Goal: Task Accomplishment & Management: Complete application form

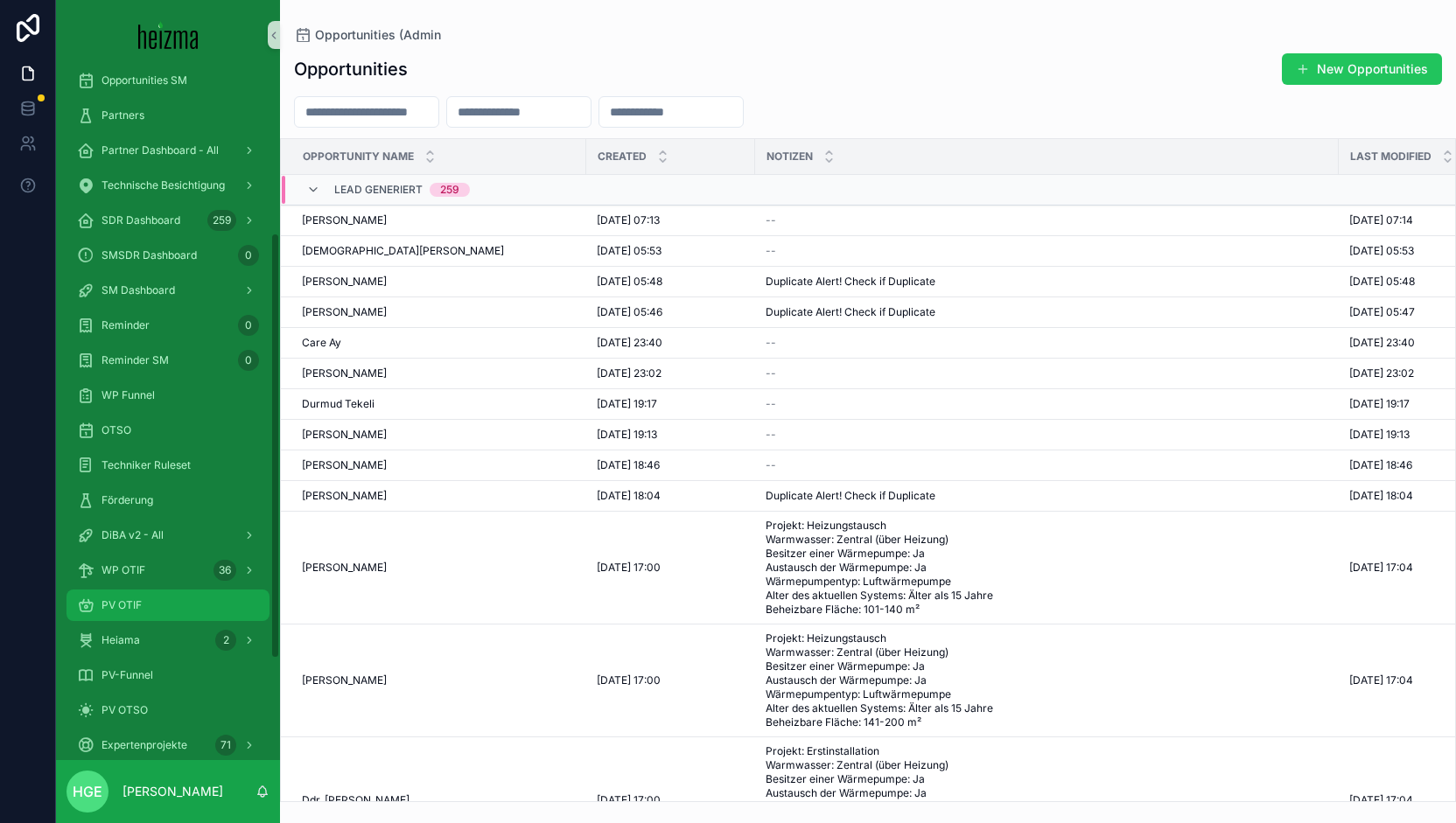
drag, startPoint x: 159, startPoint y: 604, endPoint x: 266, endPoint y: 596, distance: 107.3
click at [159, 604] on div "PV OTIF" at bounding box center [168, 604] width 182 height 28
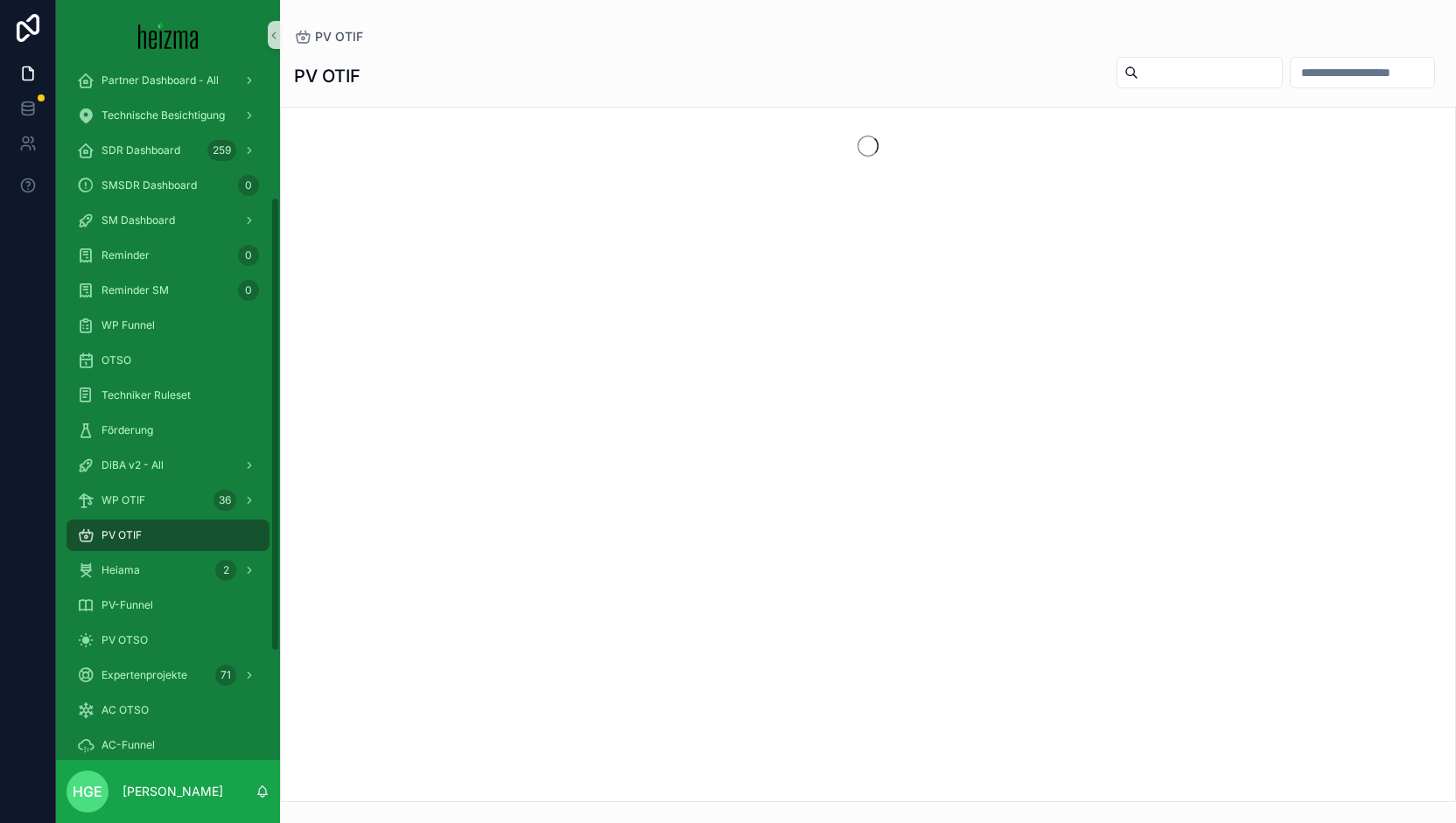
scroll to position [192, 0]
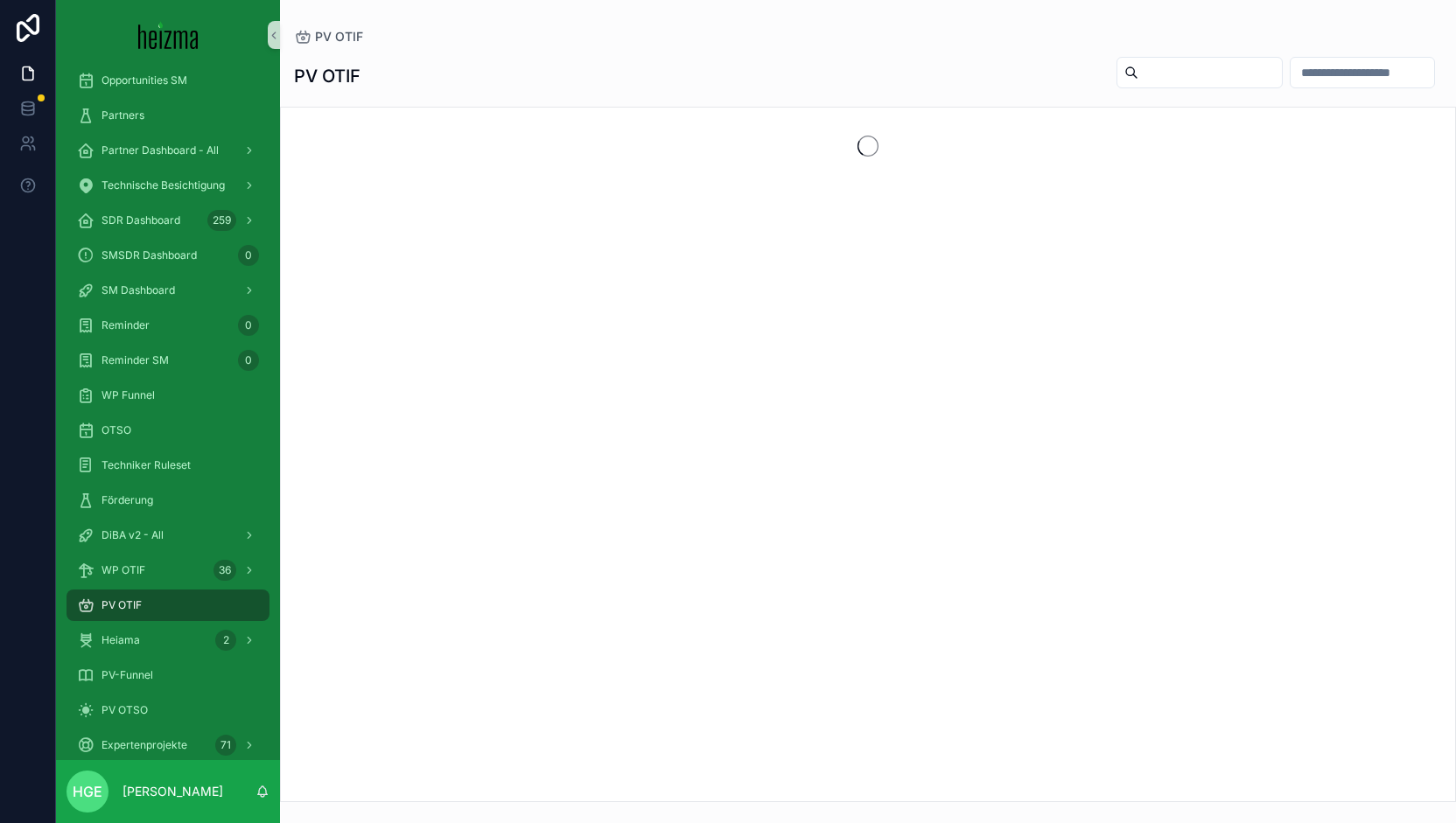
click at [1151, 66] on input "scrollable content" at bounding box center [1210, 72] width 143 height 24
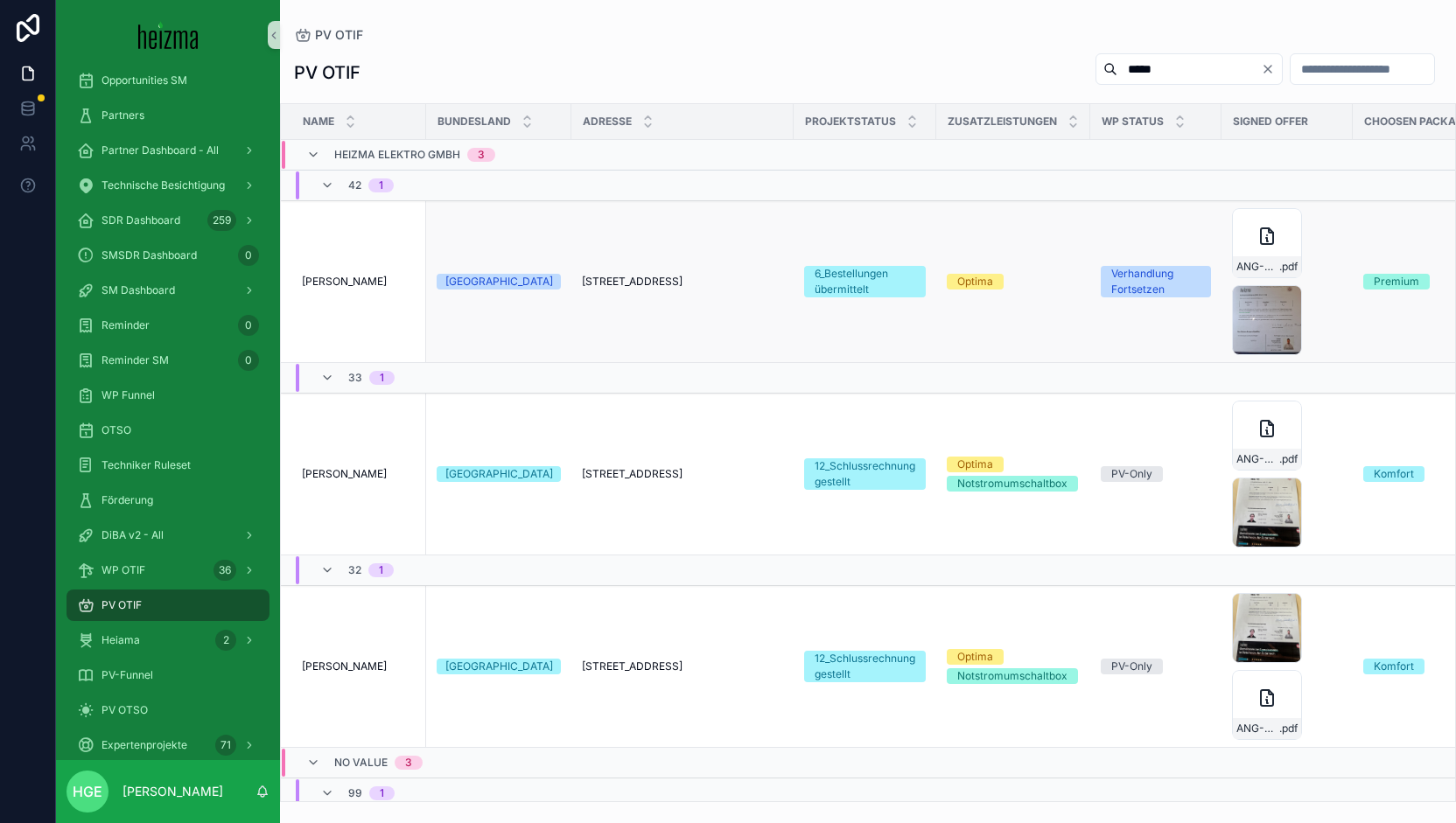
type input "*****"
click at [343, 282] on span "[PERSON_NAME]" at bounding box center [343, 281] width 84 height 14
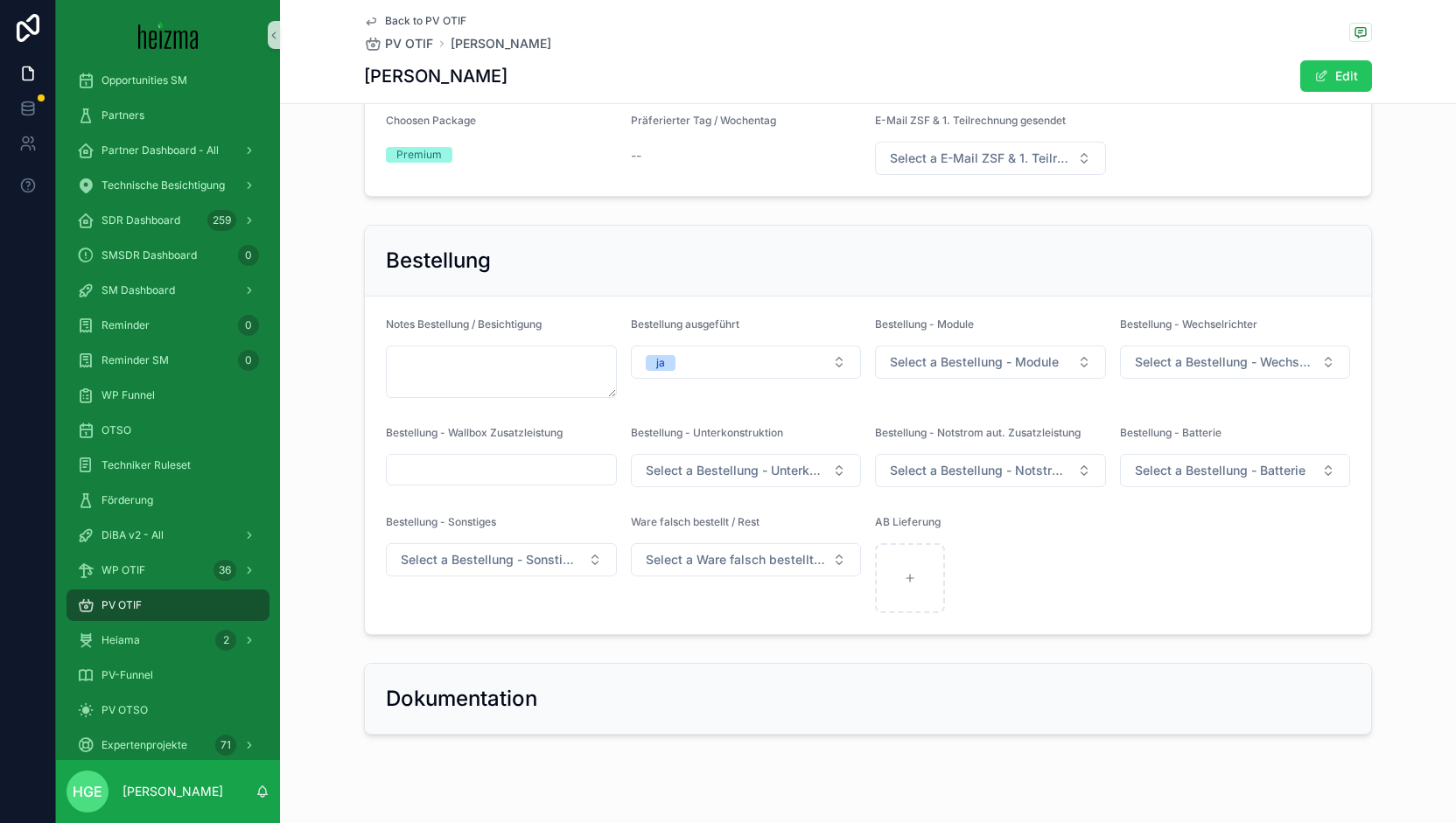
scroll to position [2866, 0]
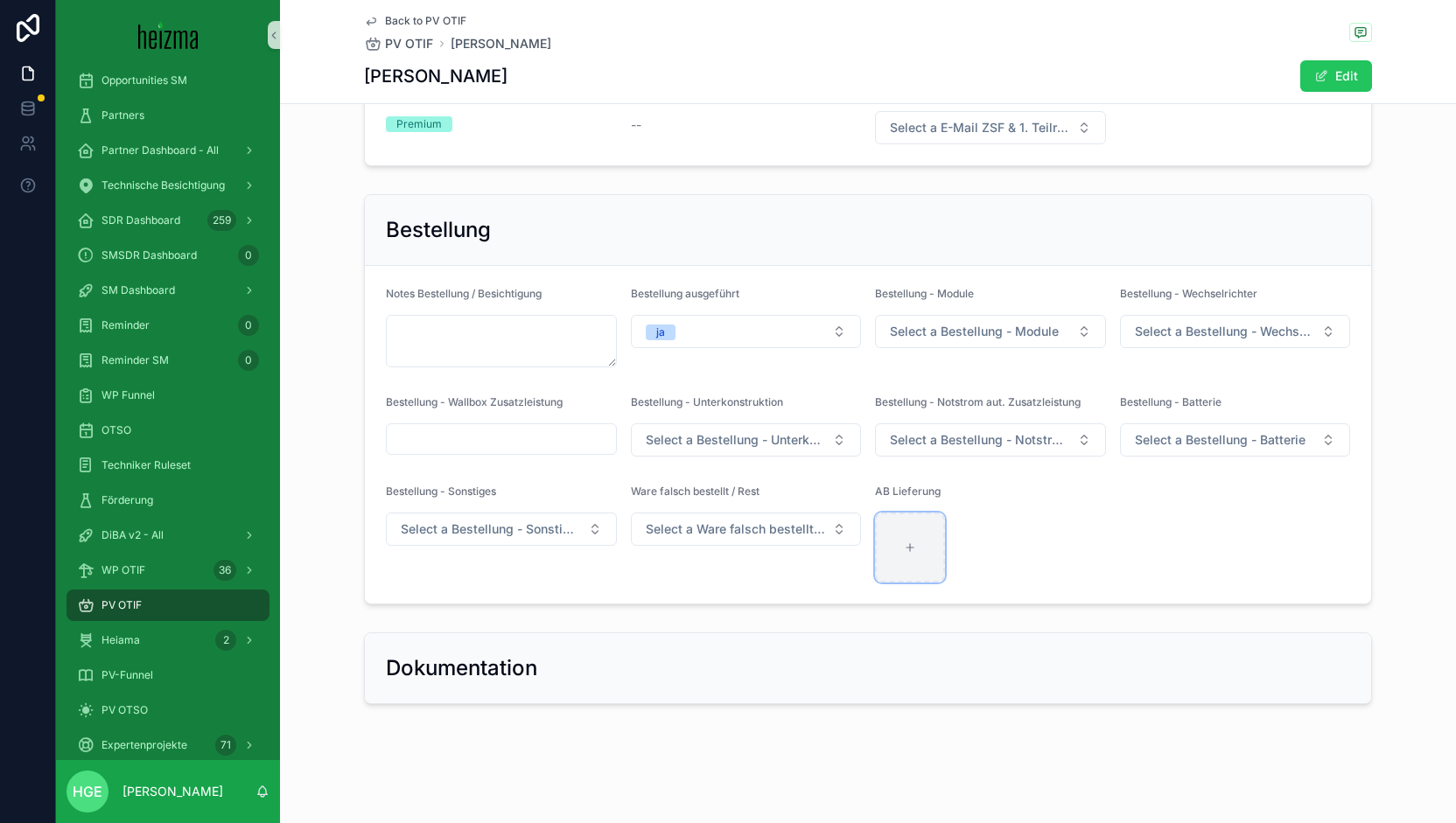
click at [887, 530] on div "scrollable content" at bounding box center [910, 547] width 70 height 70
type input "**********"
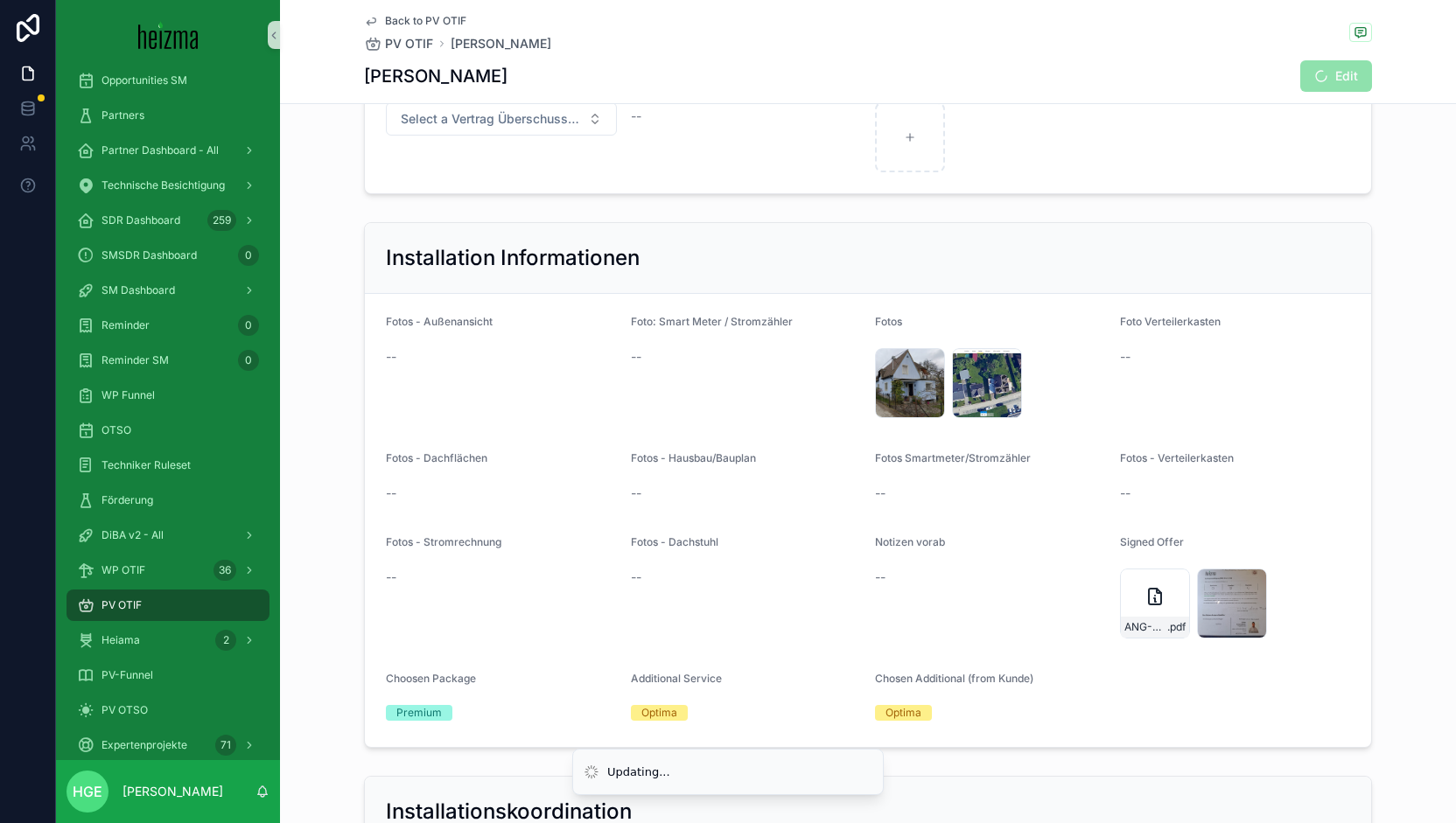
scroll to position [1729, 0]
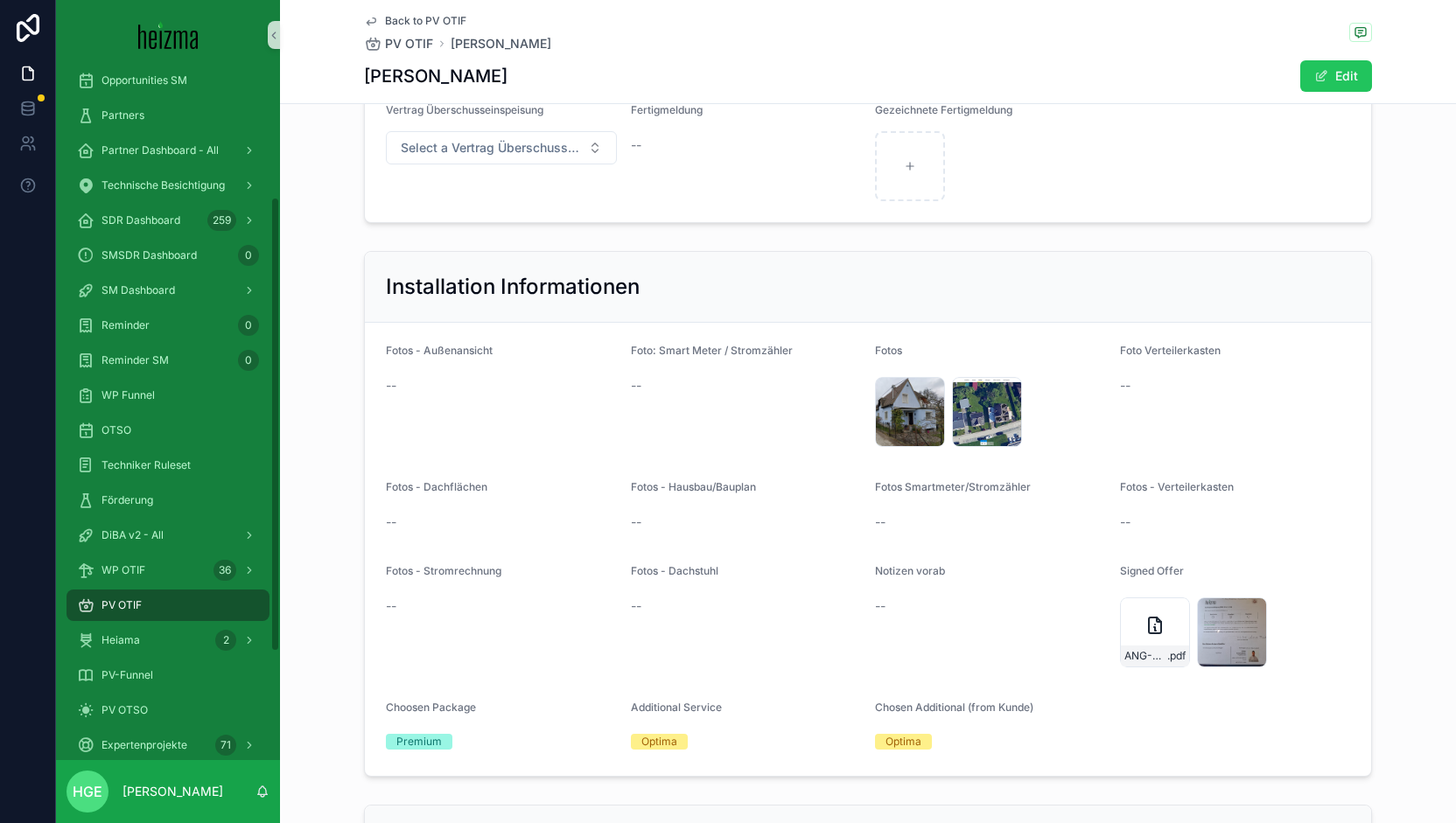
click at [204, 601] on div "PV OTIF" at bounding box center [168, 604] width 182 height 28
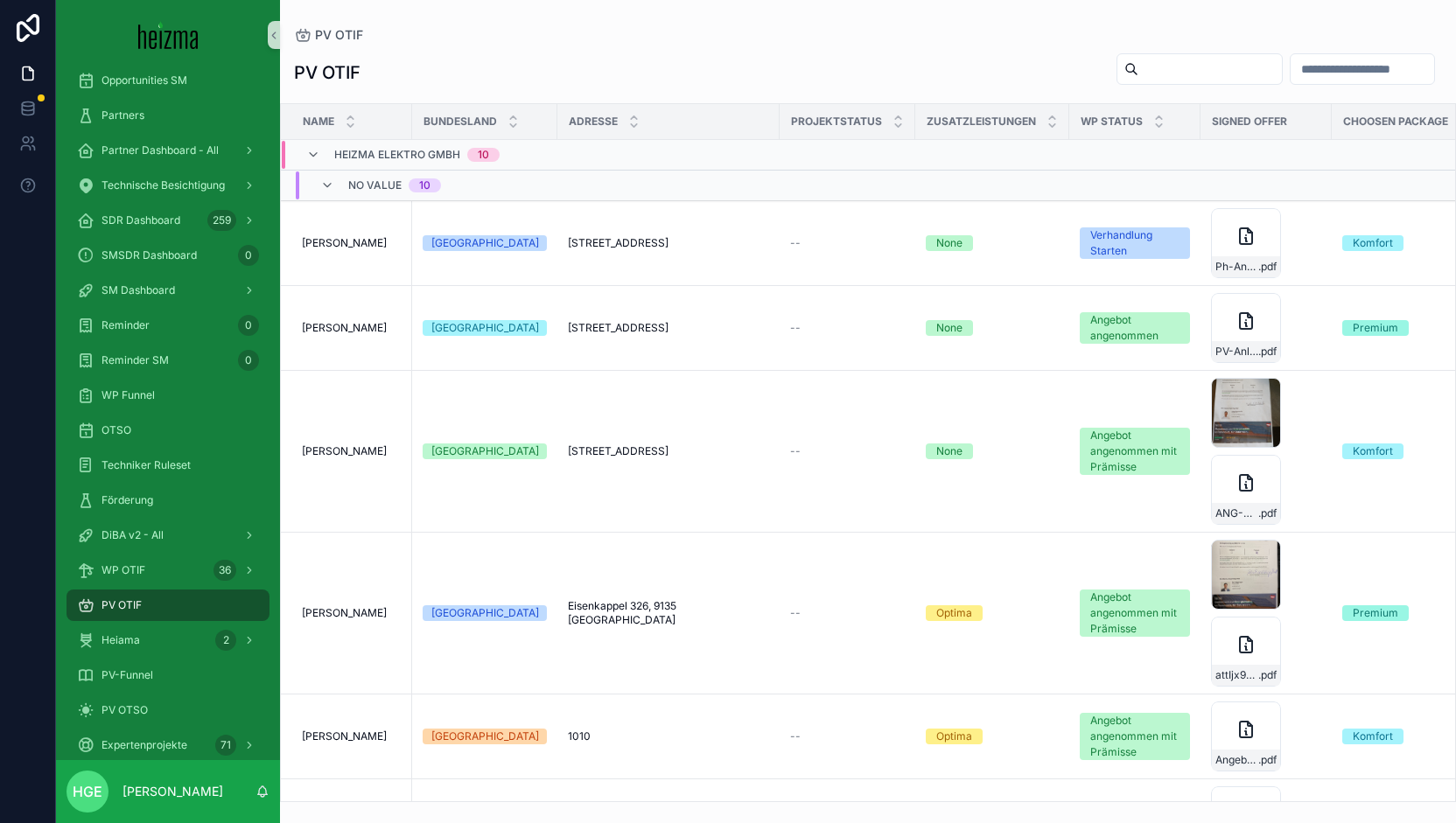
click at [1147, 73] on input "scrollable content" at bounding box center [1210, 69] width 143 height 24
type input "*******"
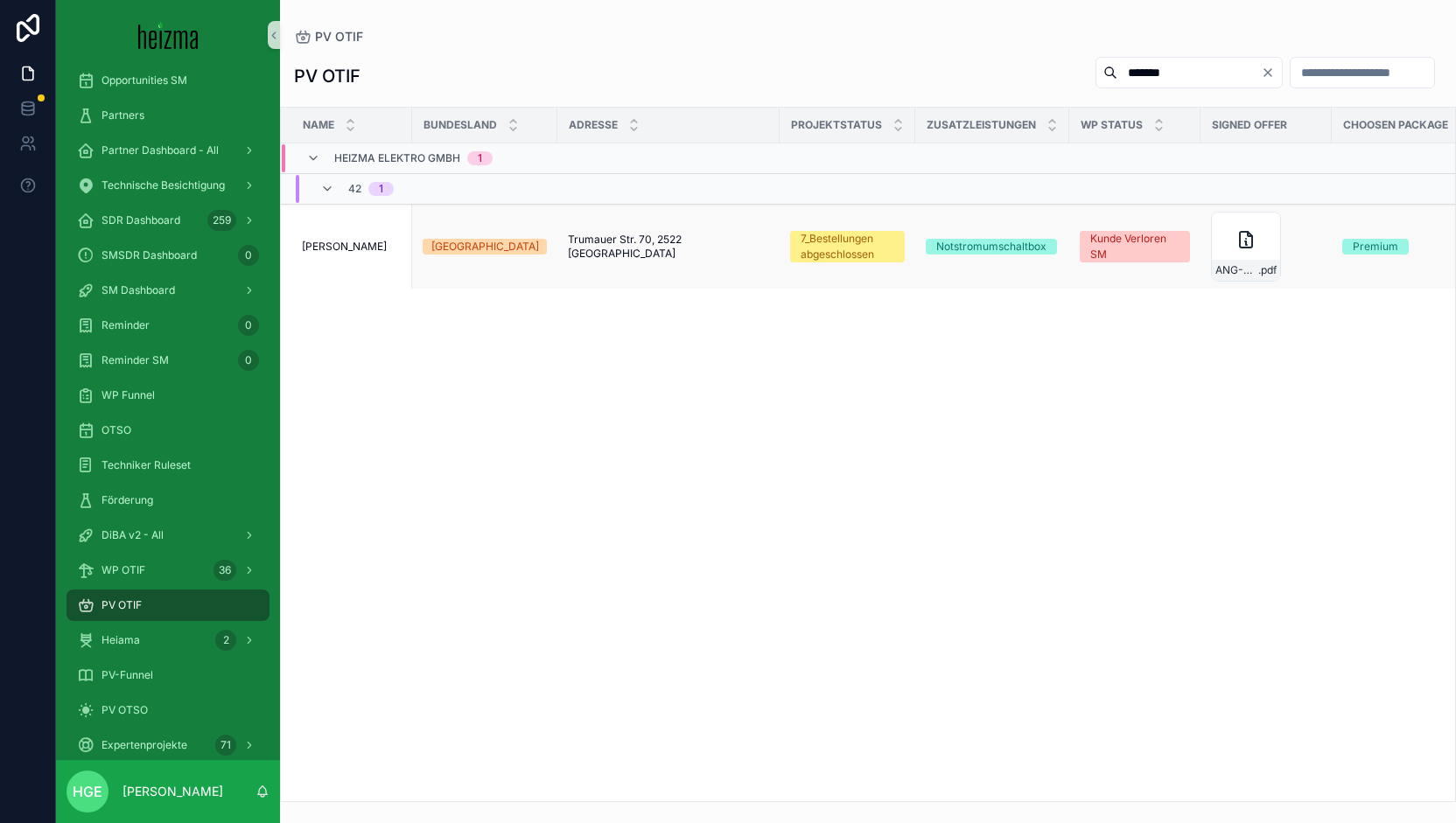
click at [373, 246] on span "[PERSON_NAME]" at bounding box center [343, 246] width 84 height 14
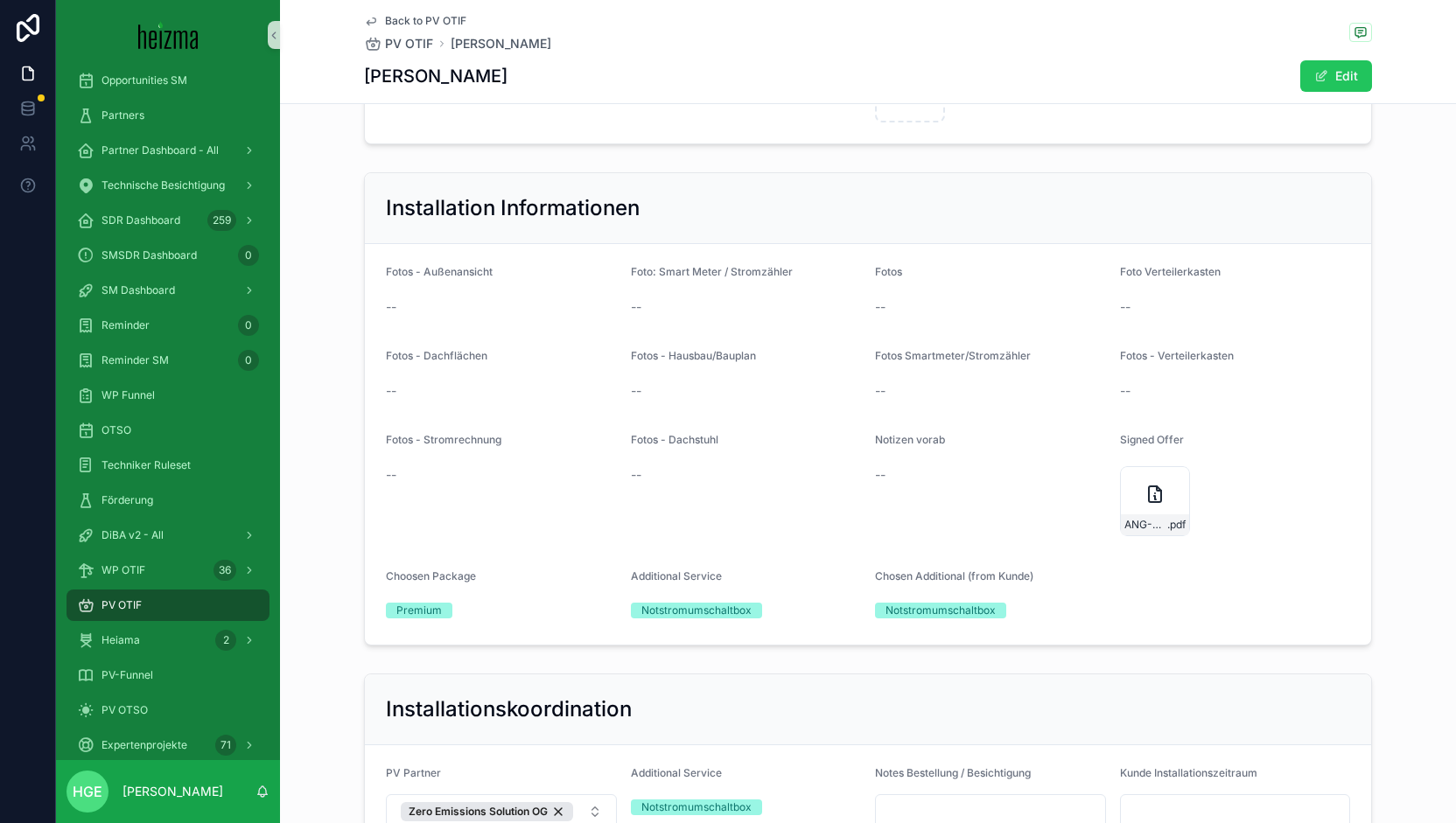
scroll to position [3004, 0]
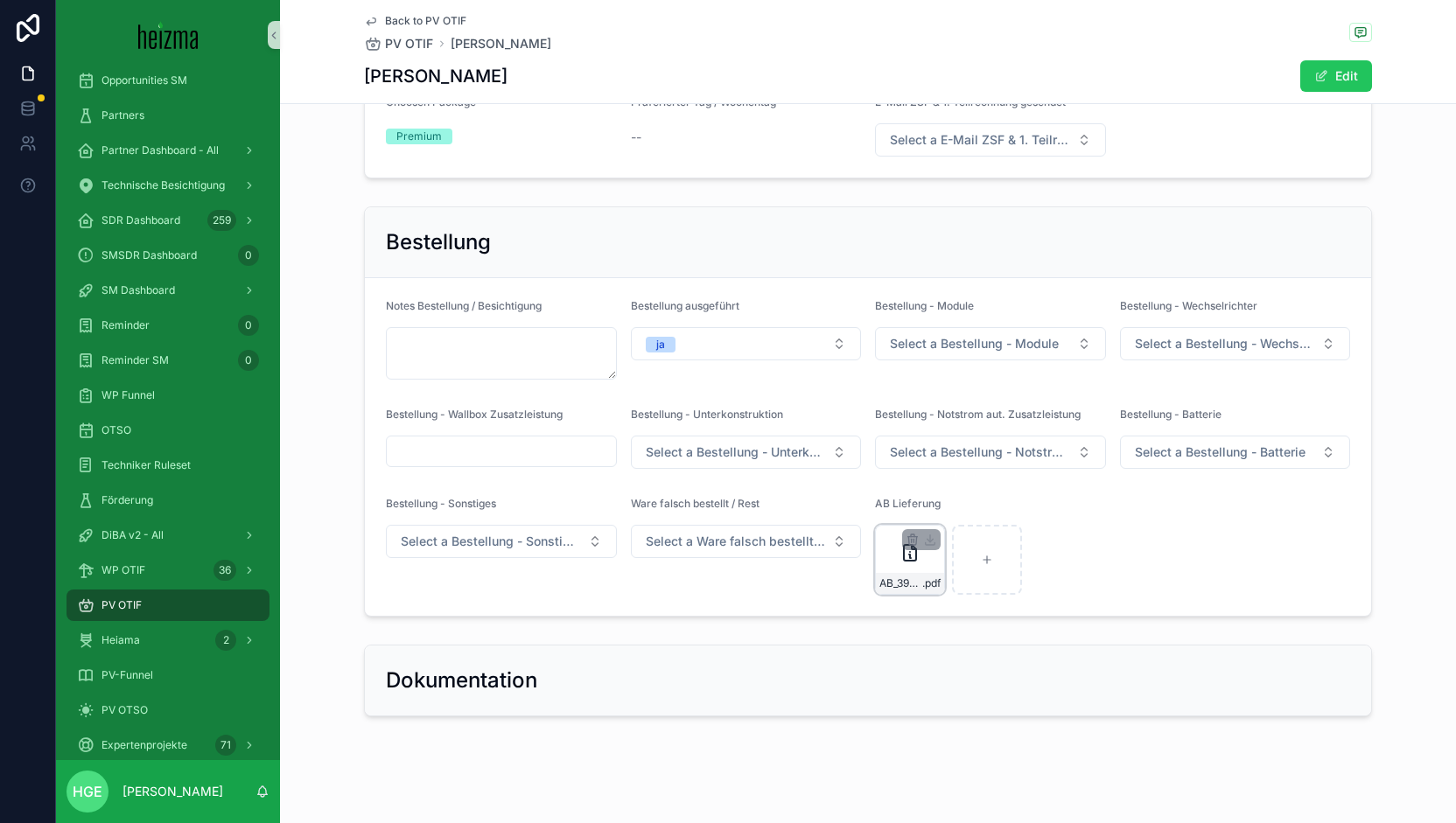
click at [875, 553] on div "AB_39279984_001 .pdf" at bounding box center [910, 559] width 70 height 70
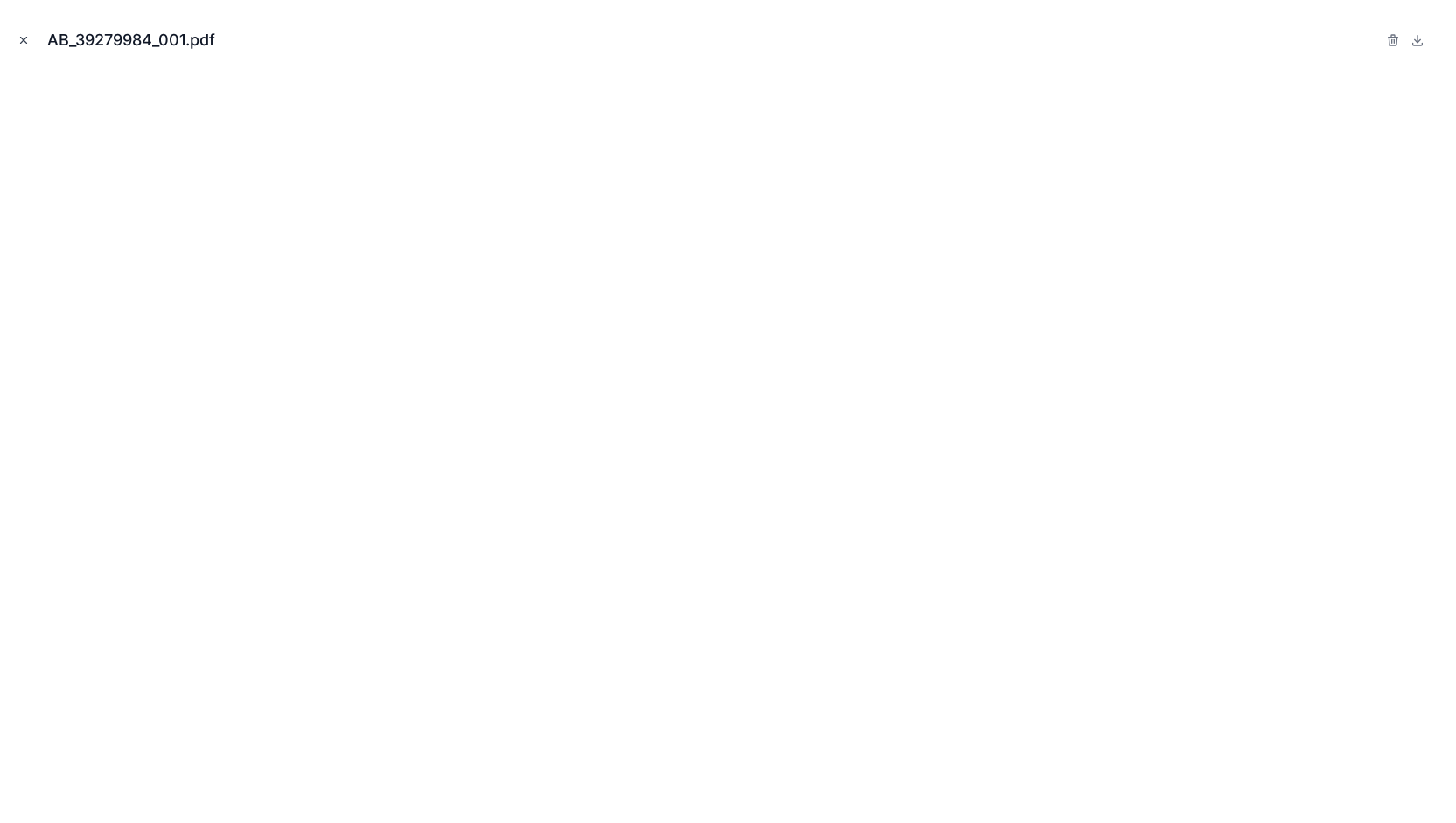
click at [24, 35] on icon "Close modal" at bounding box center [23, 40] width 12 height 12
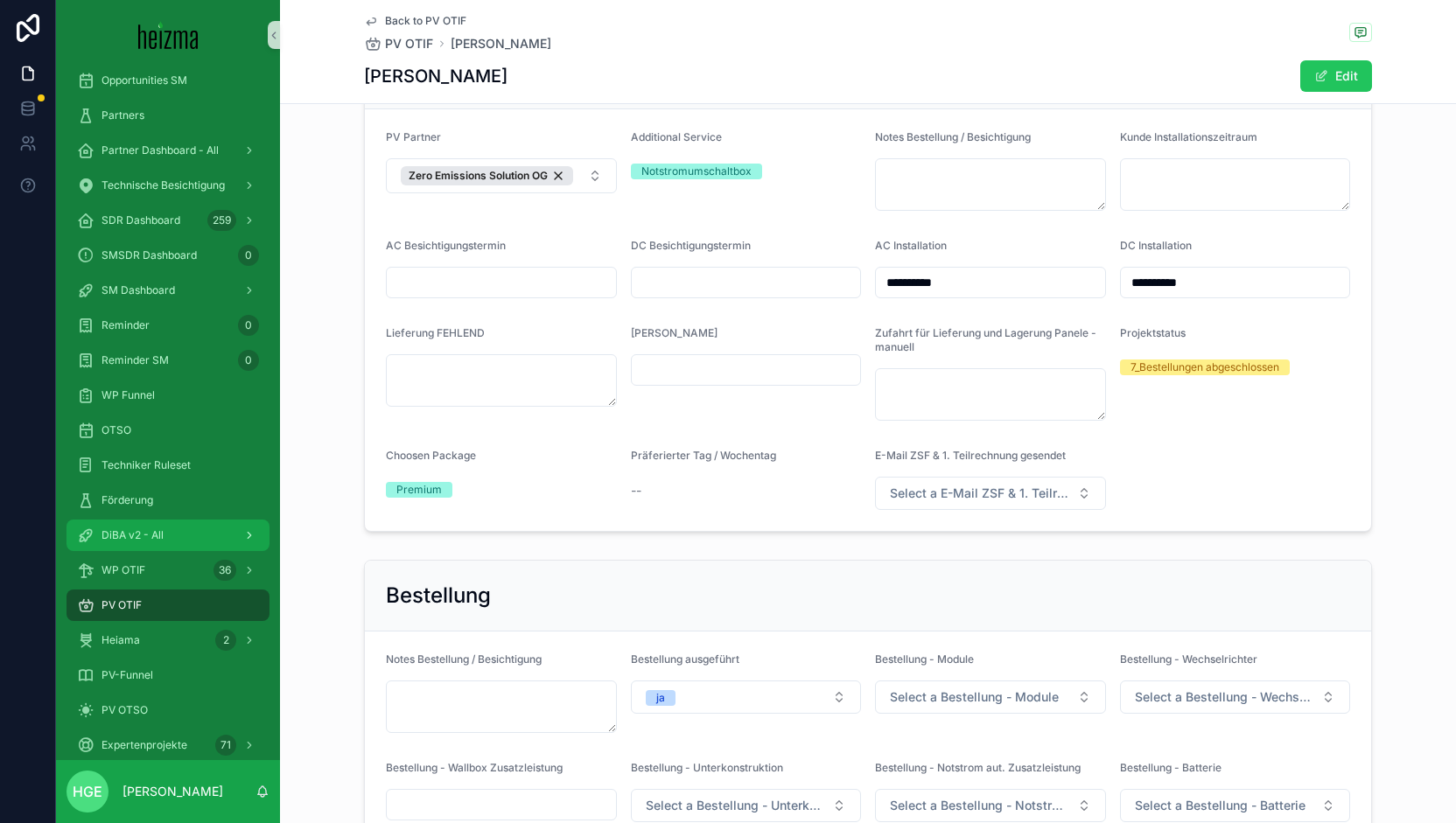
scroll to position [2567, 0]
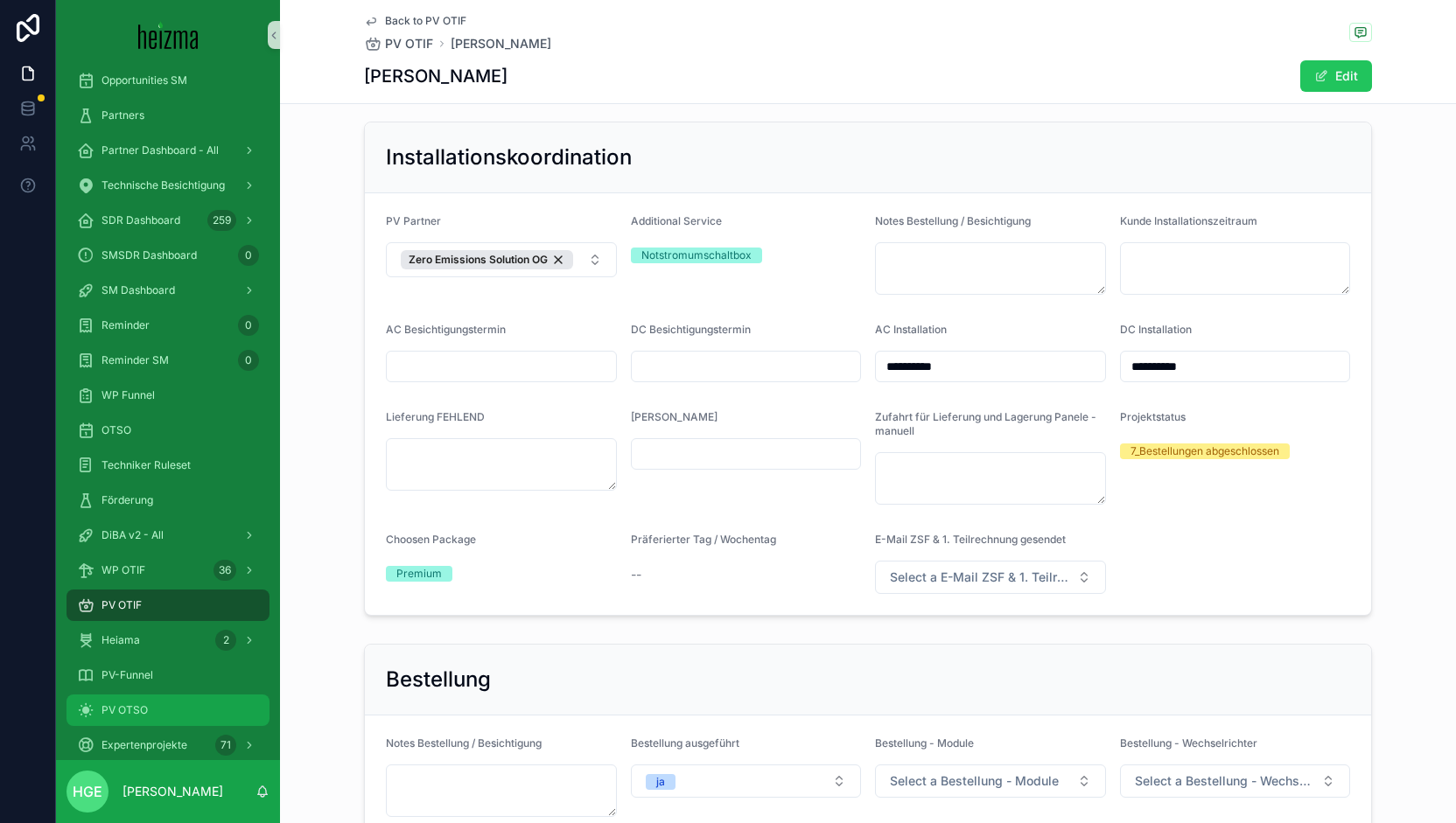
click at [160, 715] on div "PV OTSO" at bounding box center [168, 710] width 182 height 28
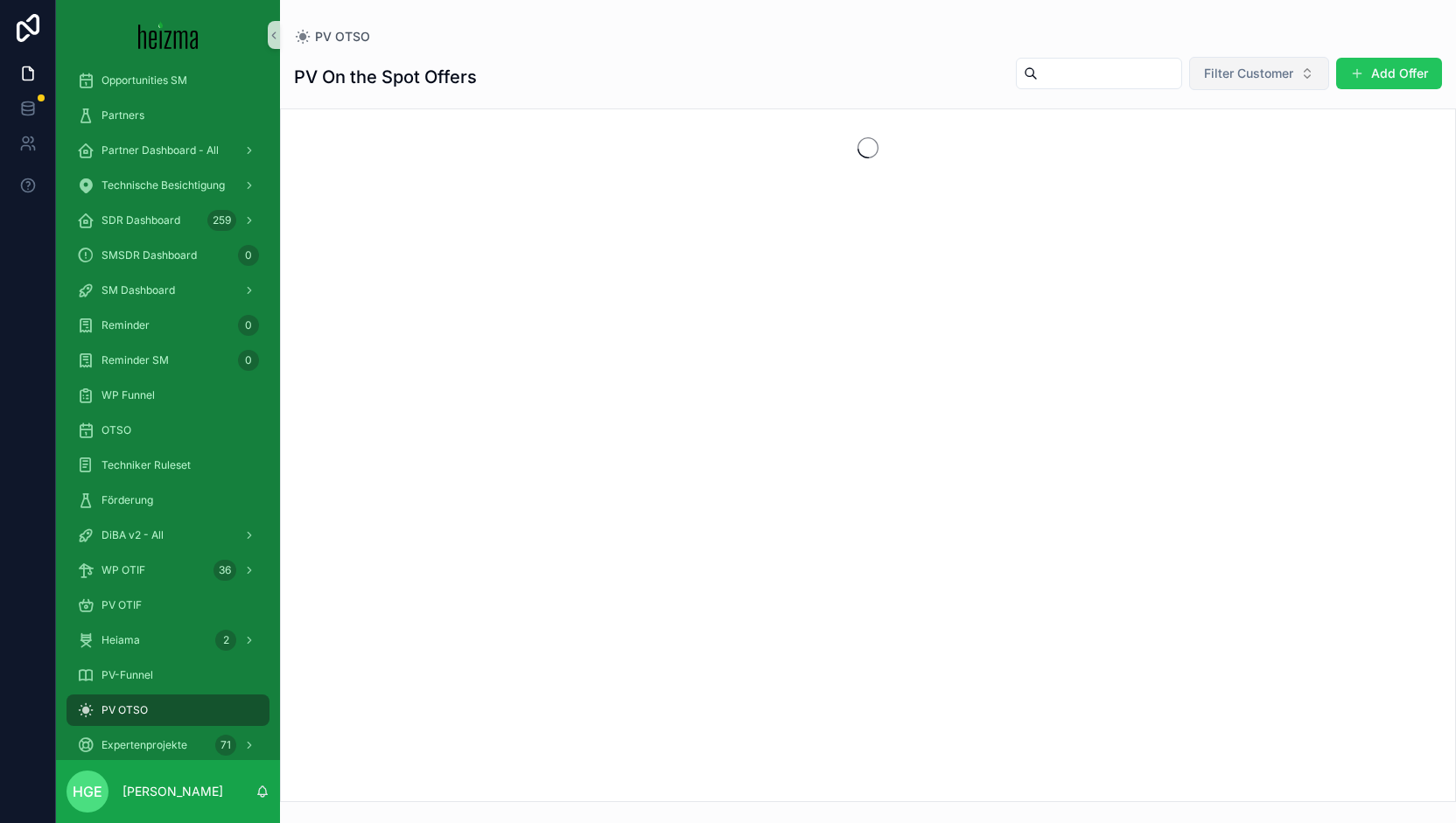
click at [1256, 76] on span "Filter Customer" at bounding box center [1248, 73] width 89 height 17
type input "********"
click at [1325, 67] on button "Filter Customer" at bounding box center [1259, 73] width 140 height 34
drag, startPoint x: 1358, startPoint y: 67, endPoint x: 1341, endPoint y: 71, distance: 17.5
click at [1358, 66] on span "scrollable content" at bounding box center [1356, 73] width 14 height 14
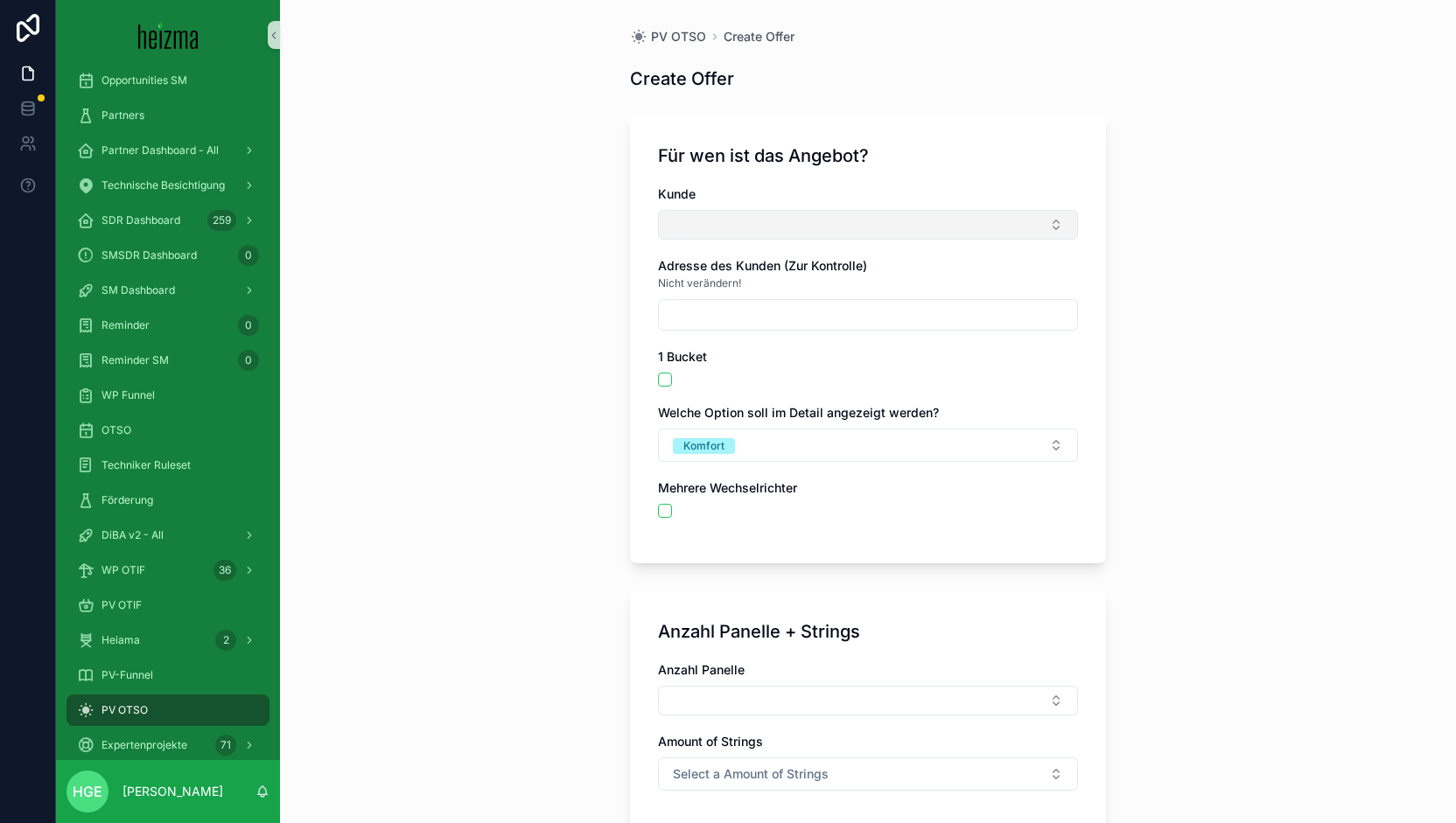
click at [733, 216] on button "Select Button" at bounding box center [868, 224] width 420 height 30
type input "**********"
click at [727, 295] on span "[PERSON_NAME]" at bounding box center [713, 292] width 101 height 17
type input "**********"
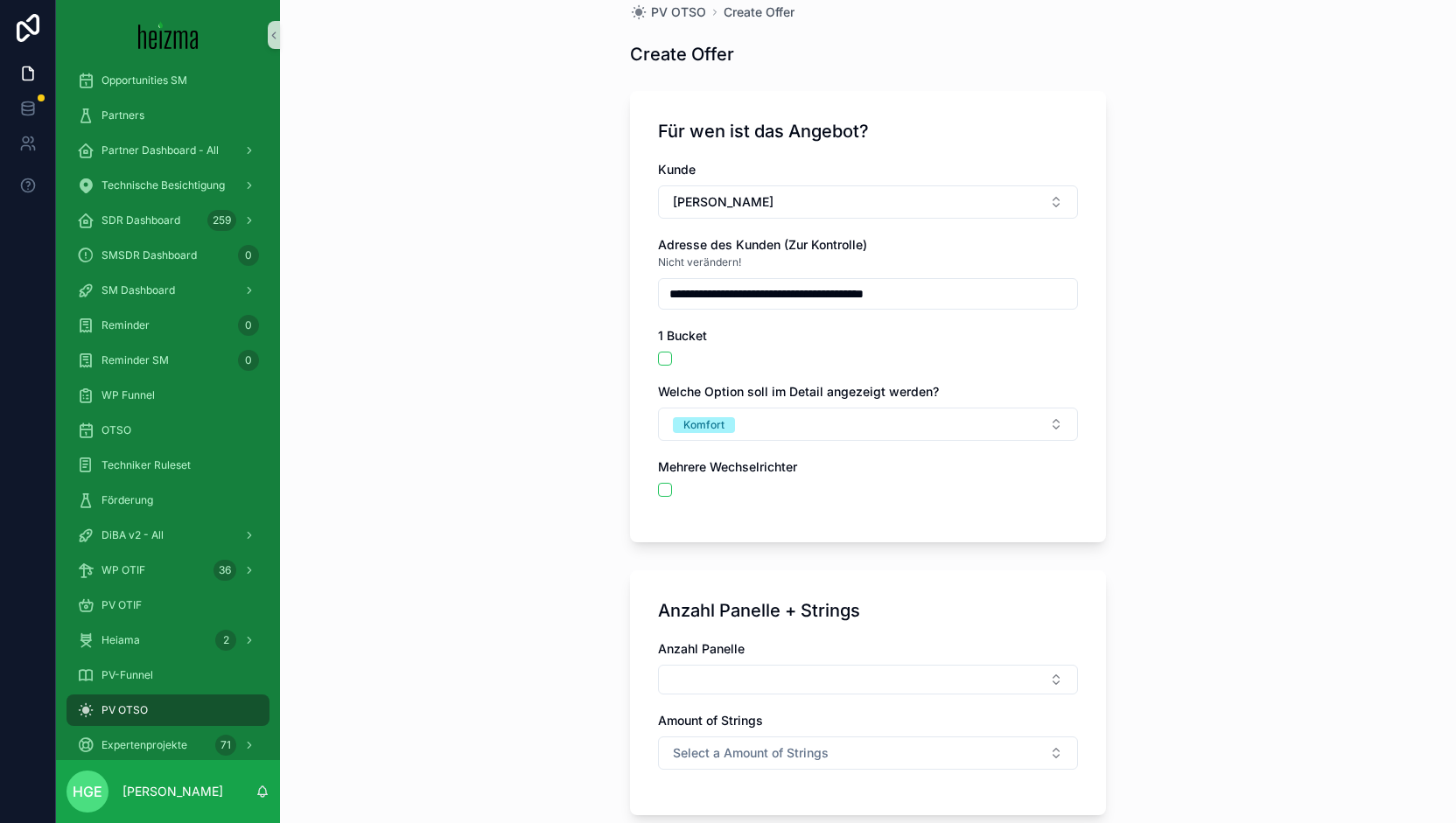
scroll to position [87, 0]
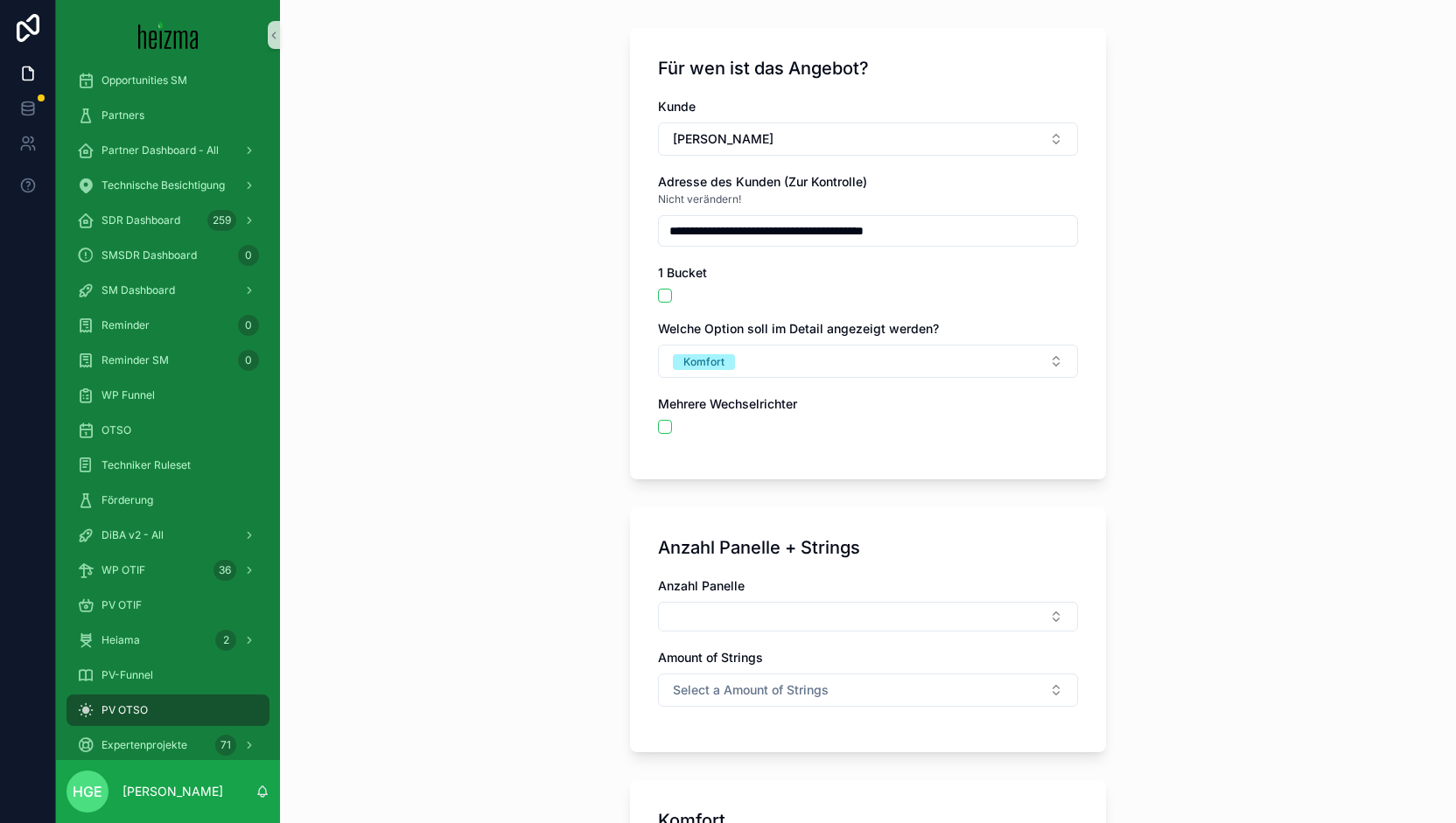
click at [800, 245] on div "**********" at bounding box center [868, 230] width 420 height 32
click at [805, 235] on input "**********" at bounding box center [868, 230] width 418 height 24
click at [863, 143] on button "[PERSON_NAME]" at bounding box center [868, 139] width 420 height 34
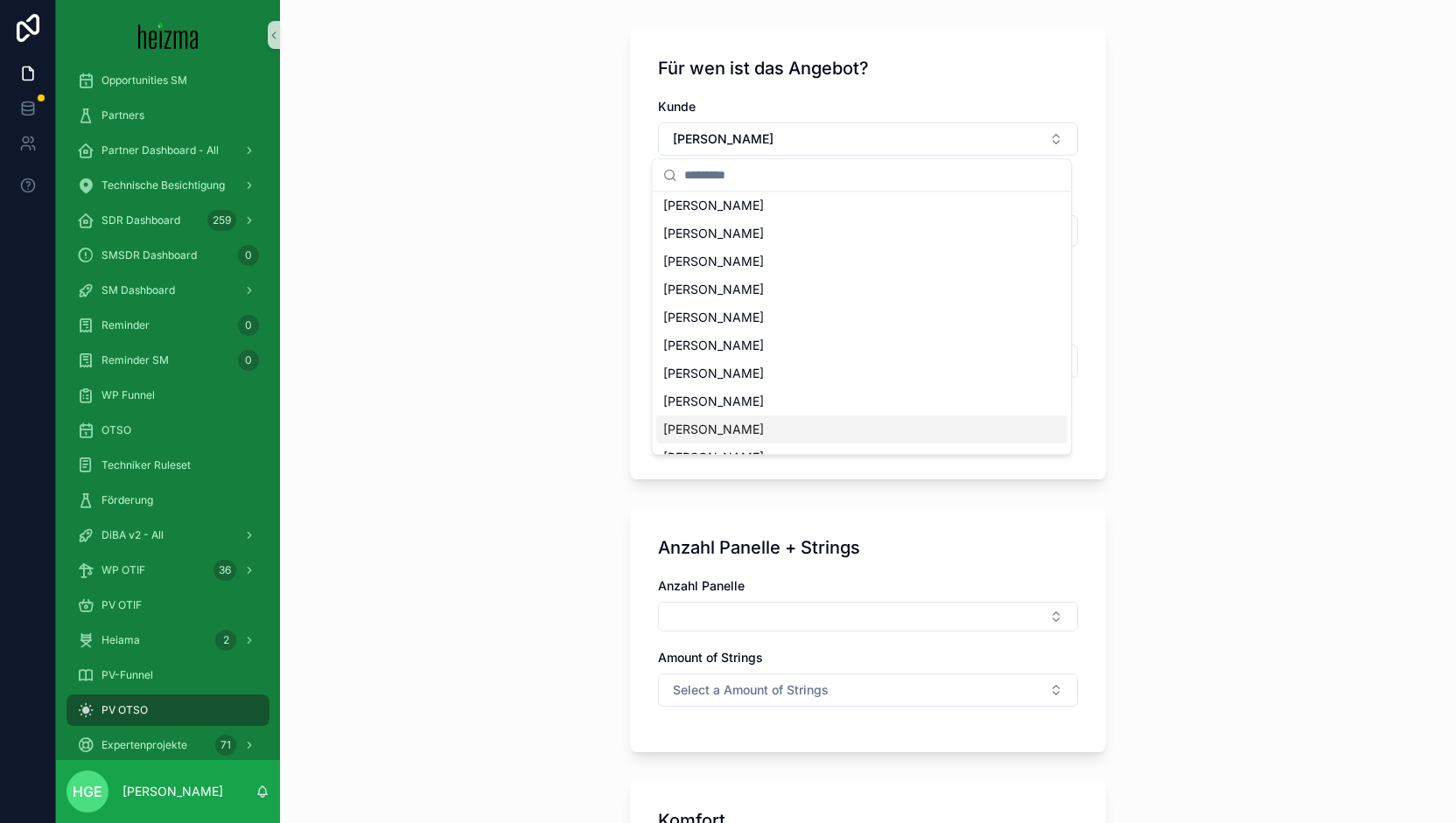
scroll to position [0, 0]
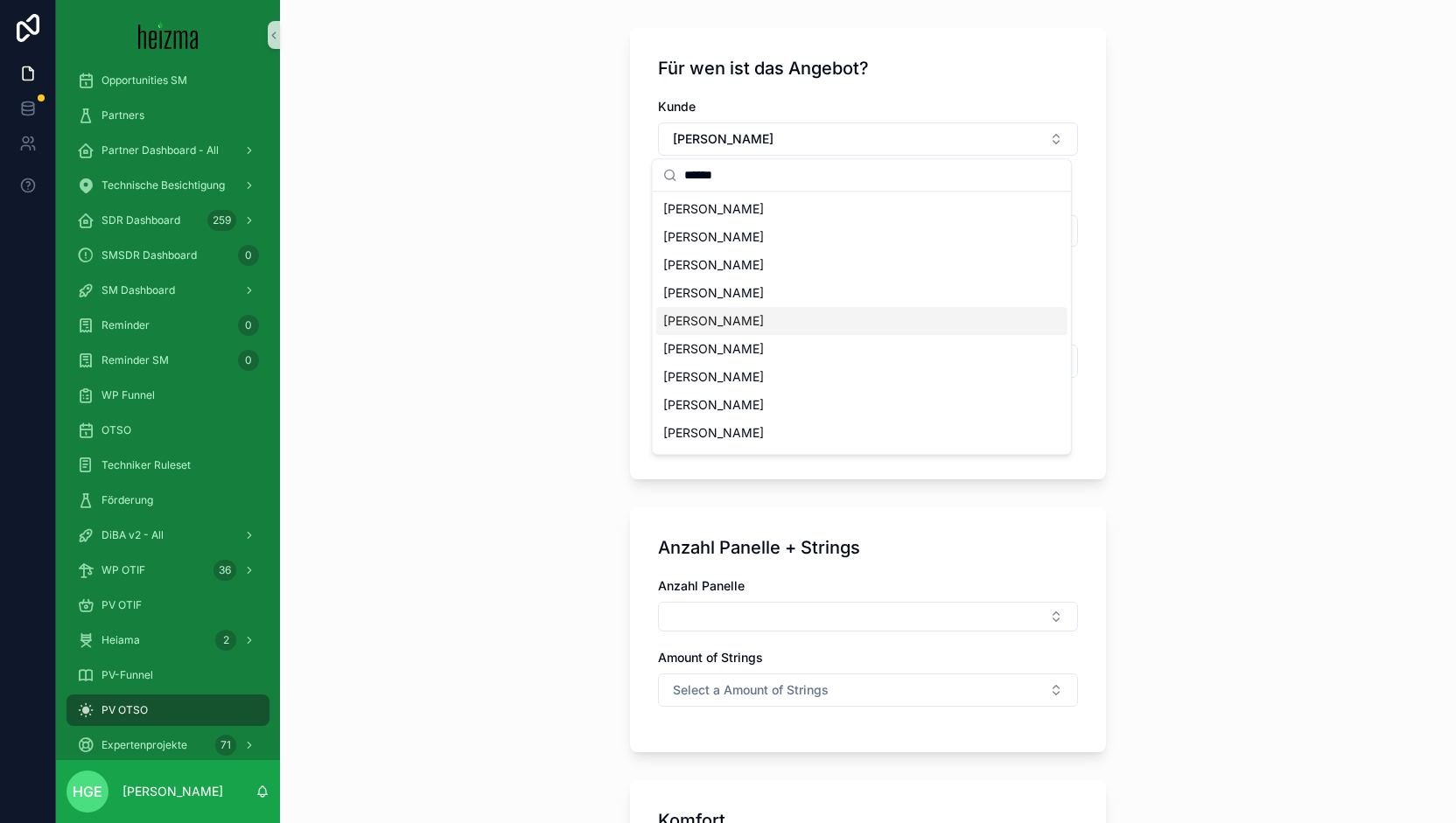
type input "******"
click at [1121, 393] on div "**********" at bounding box center [867, 324] width 1176 height 823
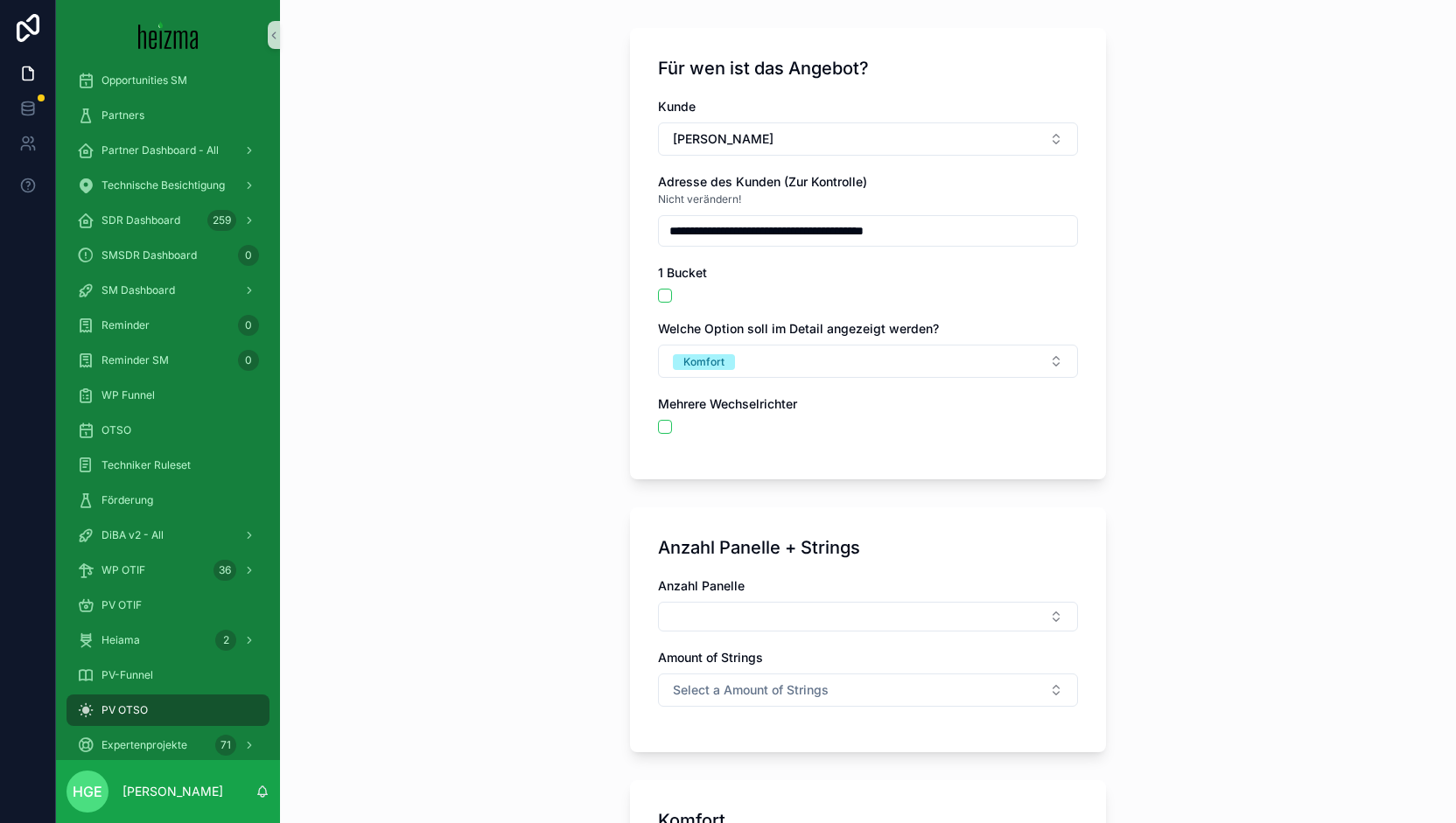
scroll to position [262, 0]
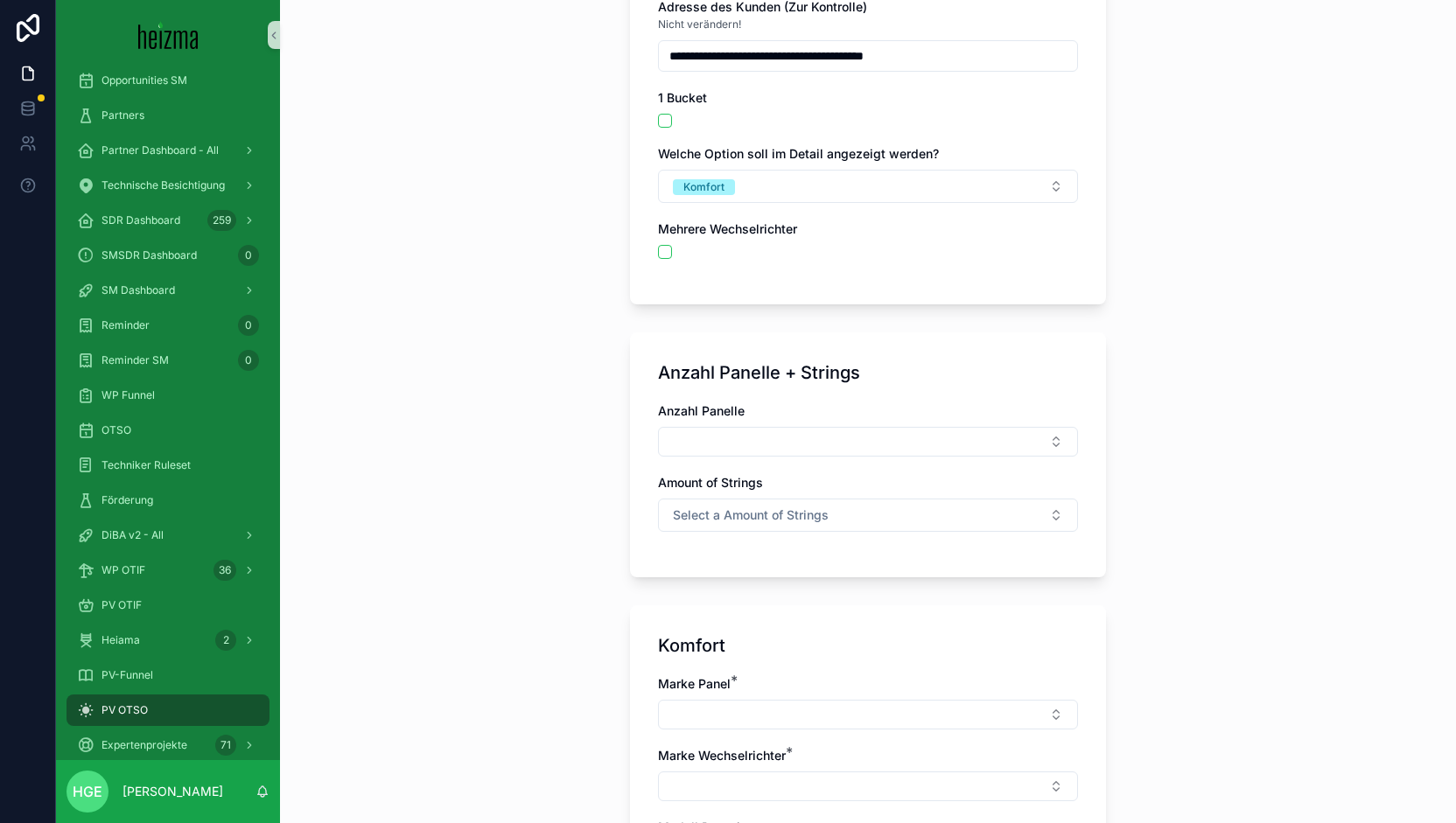
click at [748, 420] on div "Anzahl Panelle" at bounding box center [868, 429] width 420 height 54
click at [743, 438] on button "Select Button" at bounding box center [868, 441] width 420 height 30
type input "**"
click at [726, 510] on div "17" at bounding box center [861, 508] width 411 height 28
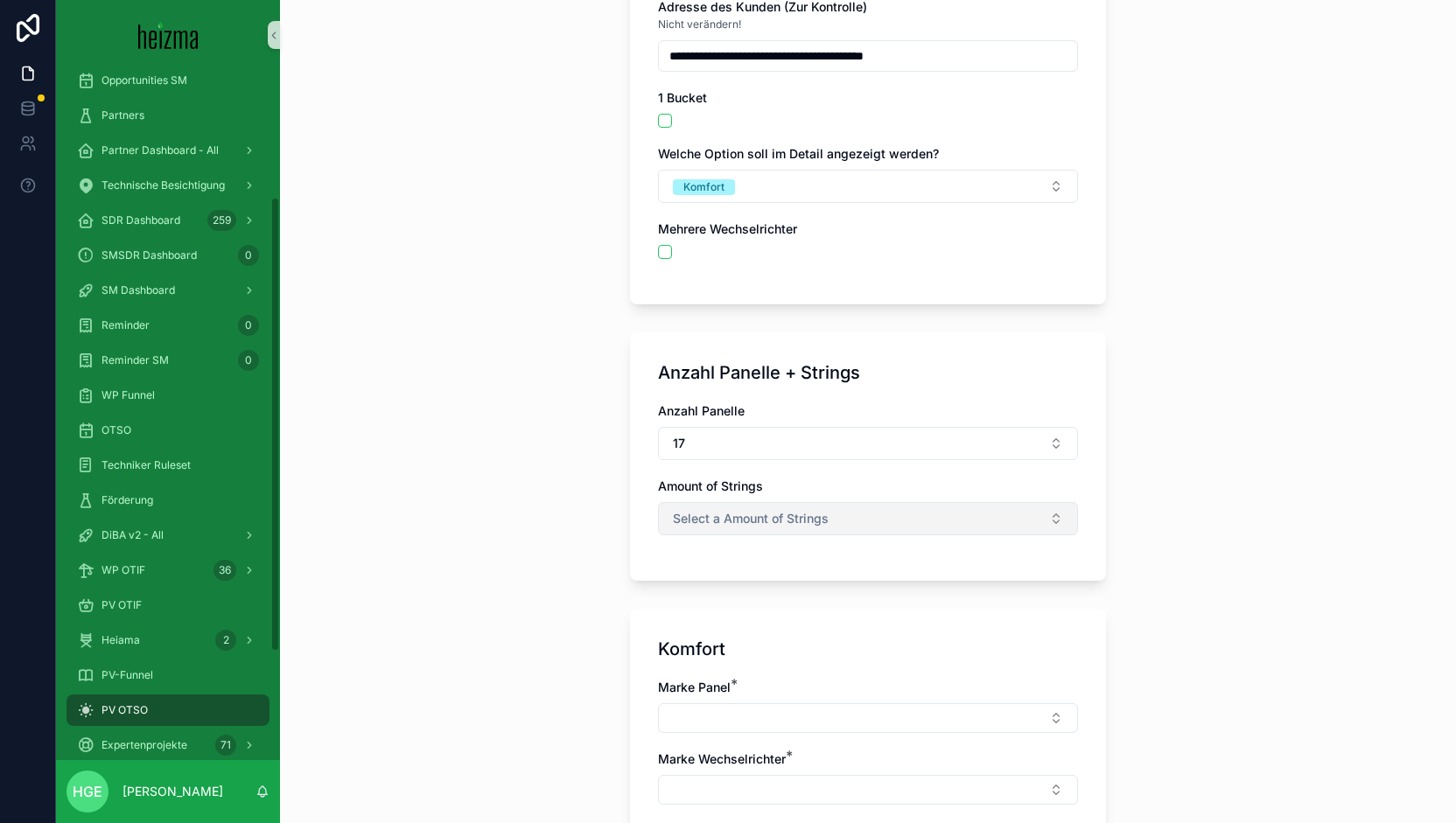
click at [855, 527] on button "Select a Amount of Strings" at bounding box center [868, 518] width 420 height 34
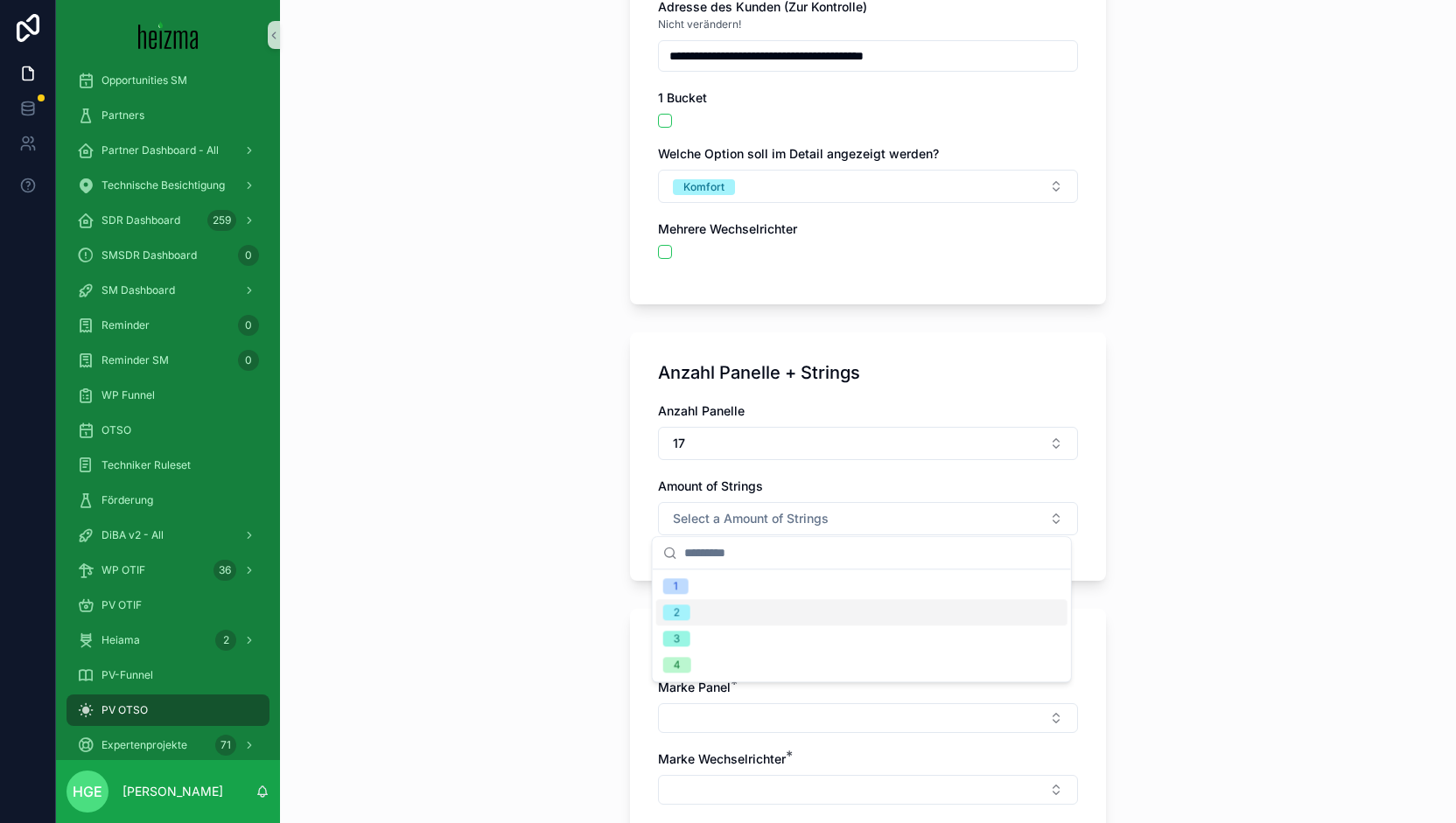
click at [795, 614] on div "2" at bounding box center [861, 612] width 411 height 26
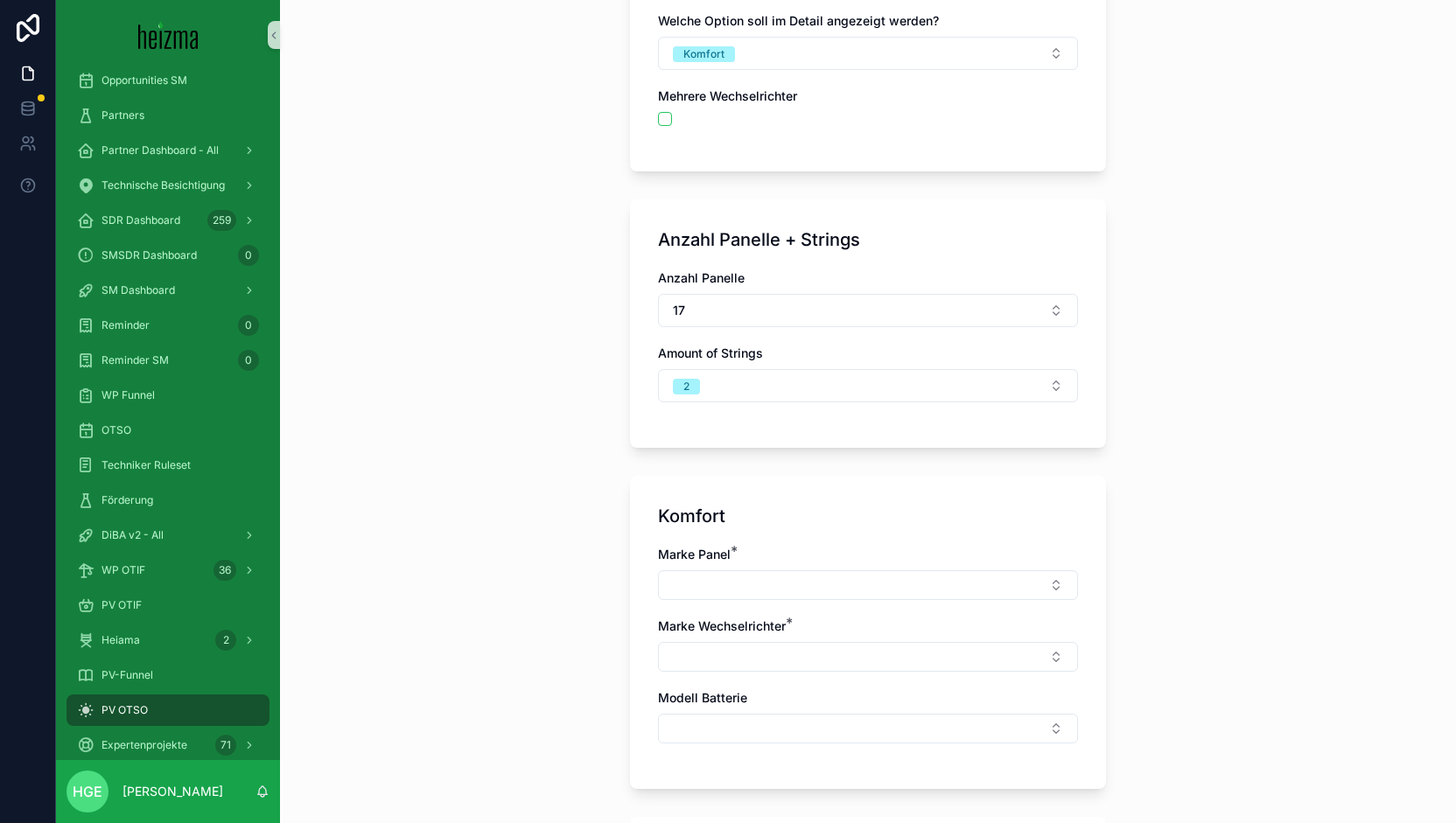
scroll to position [524, 0]
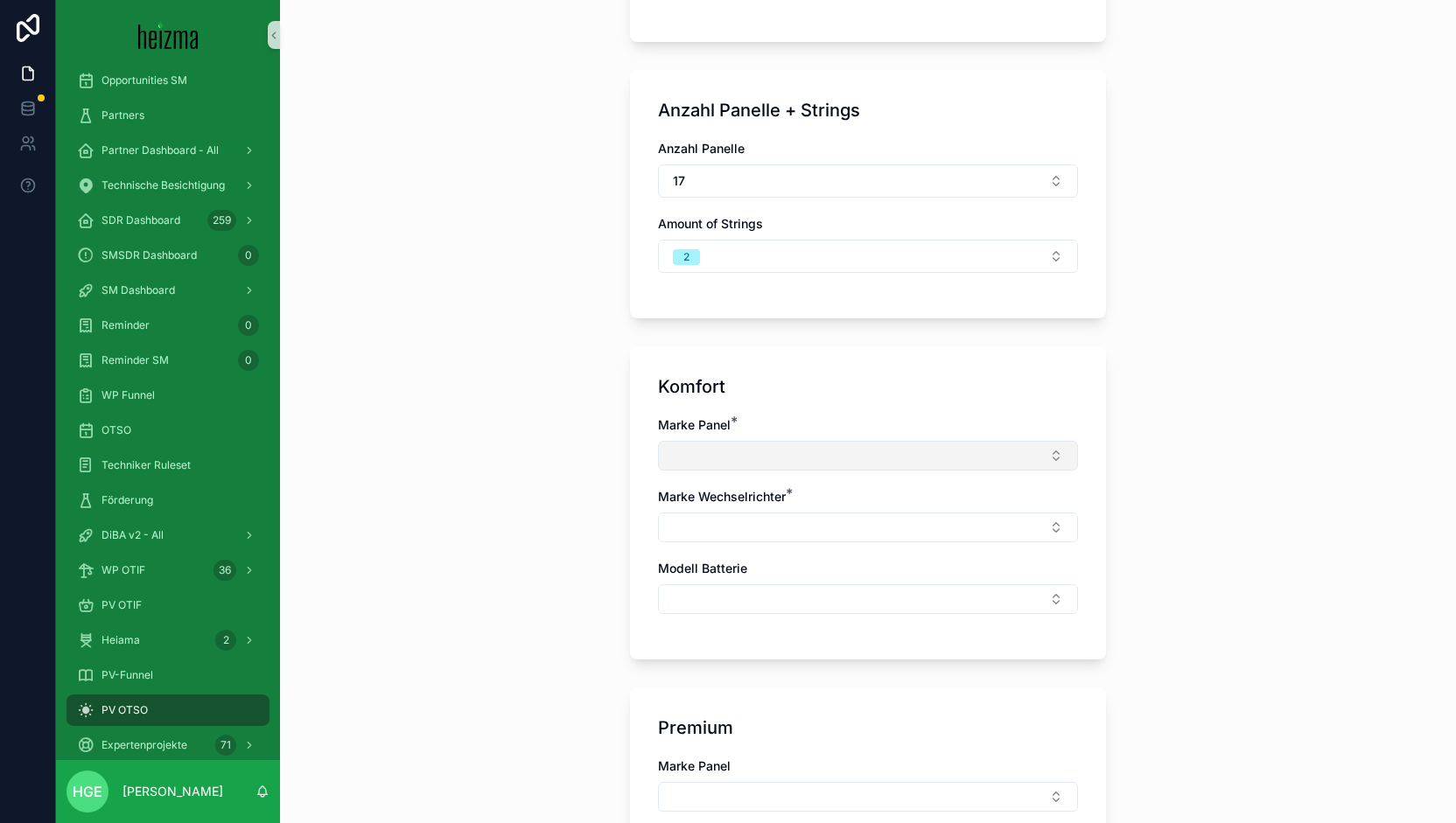
click at [733, 448] on button "Select Button" at bounding box center [868, 456] width 420 height 30
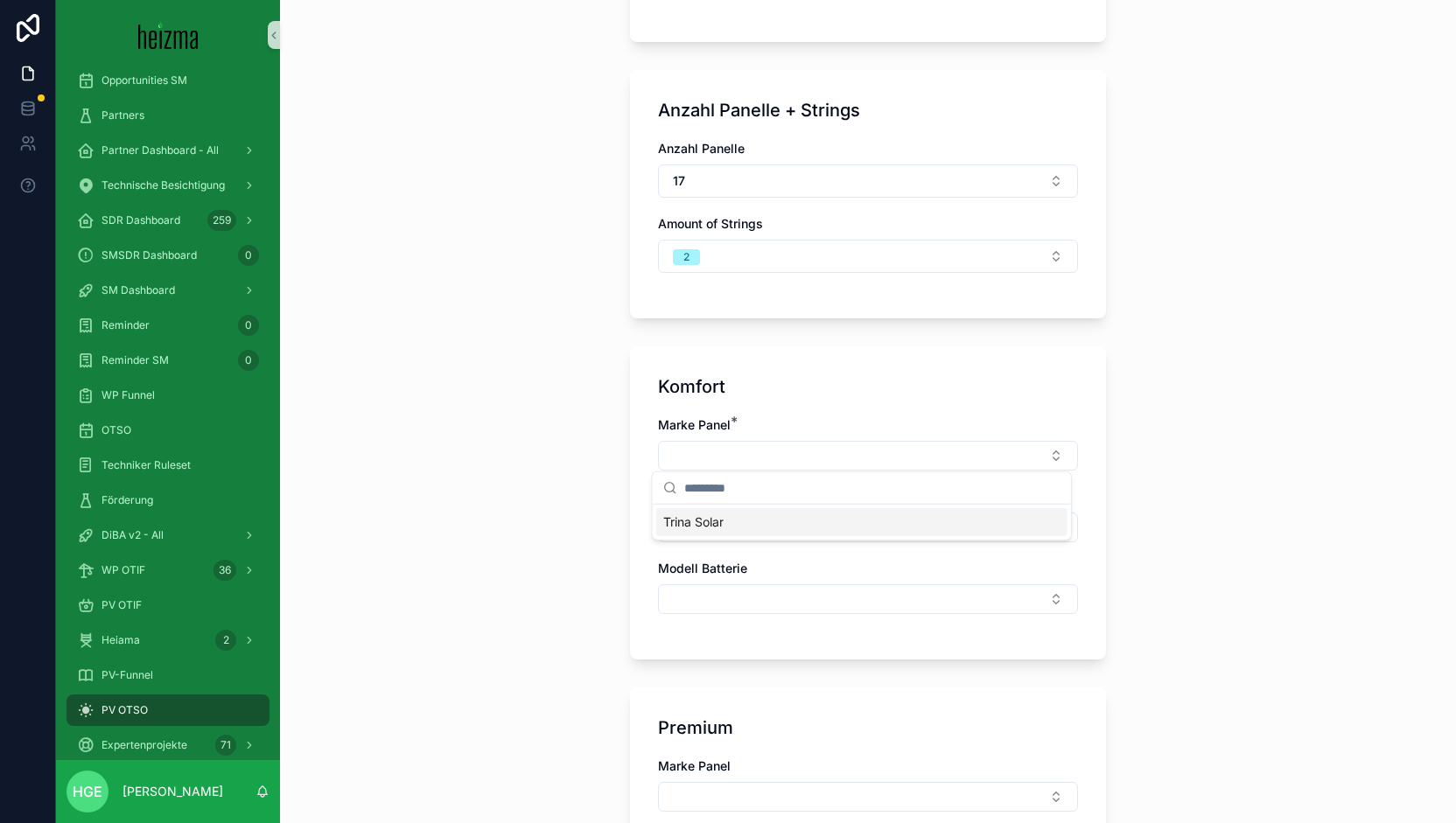
click at [879, 517] on div "Trina Solar" at bounding box center [861, 522] width 411 height 28
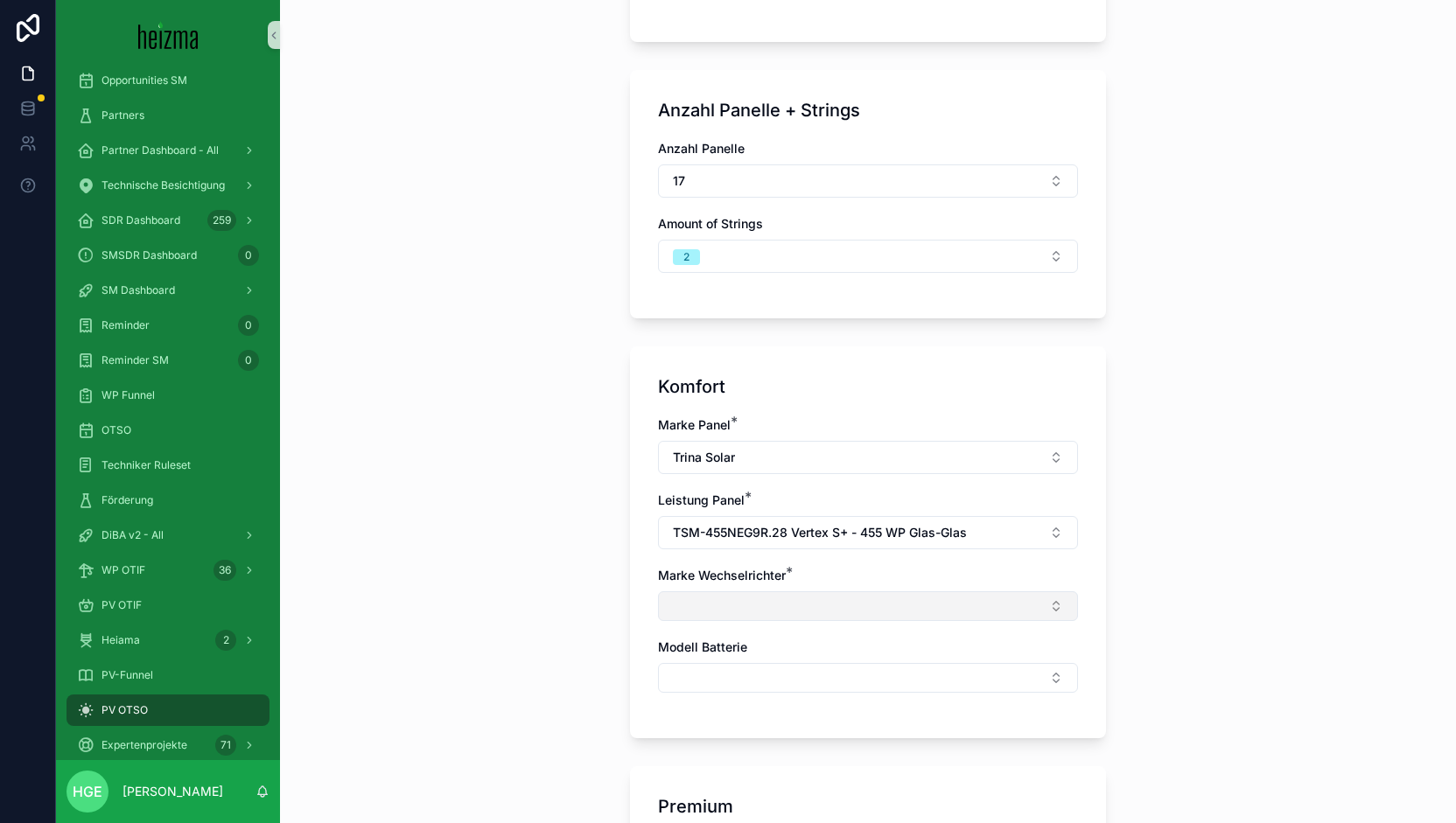
click at [813, 591] on button "Select Button" at bounding box center [868, 605] width 420 height 30
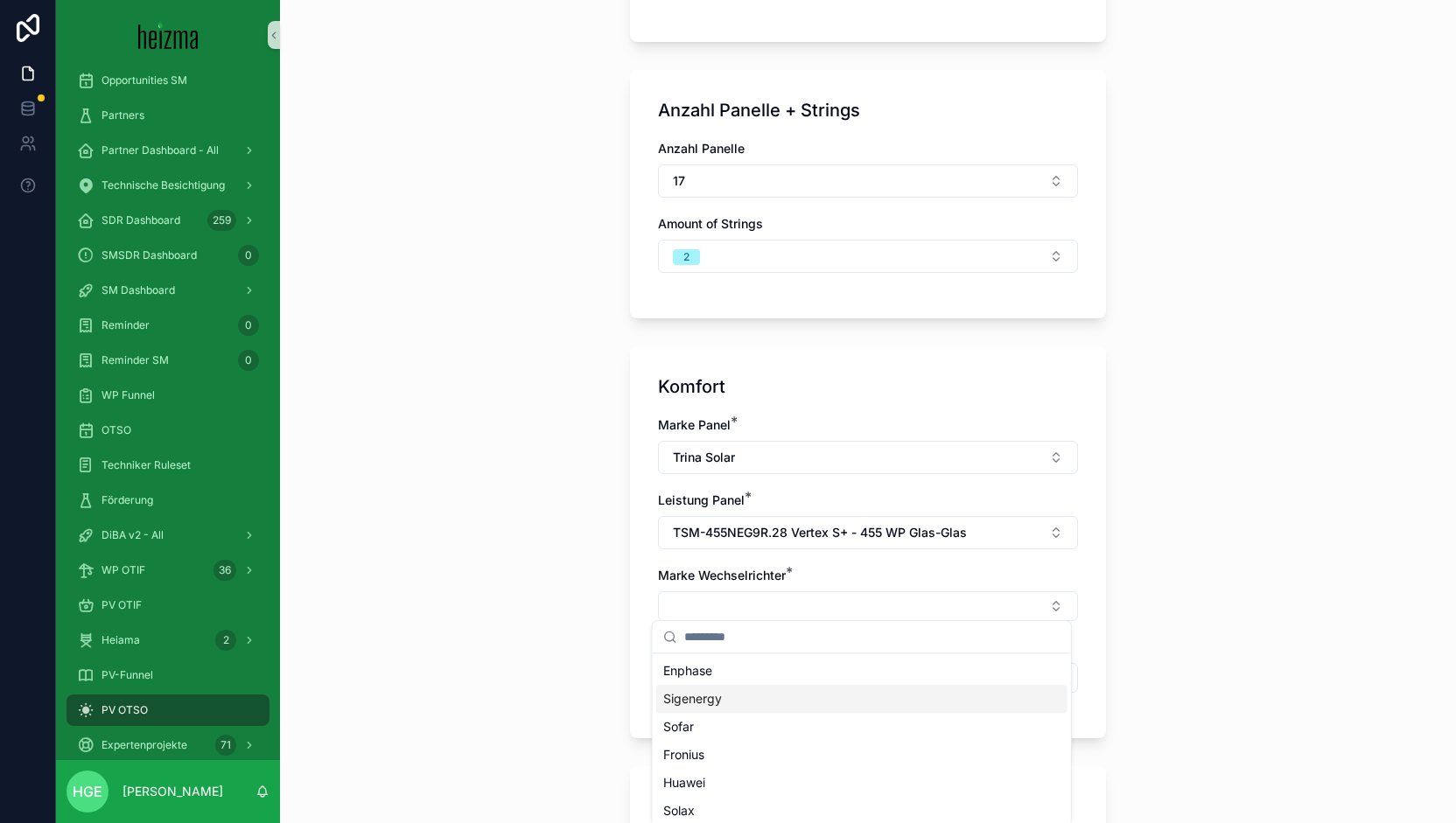
click at [770, 698] on div "Sigenergy" at bounding box center [861, 699] width 411 height 28
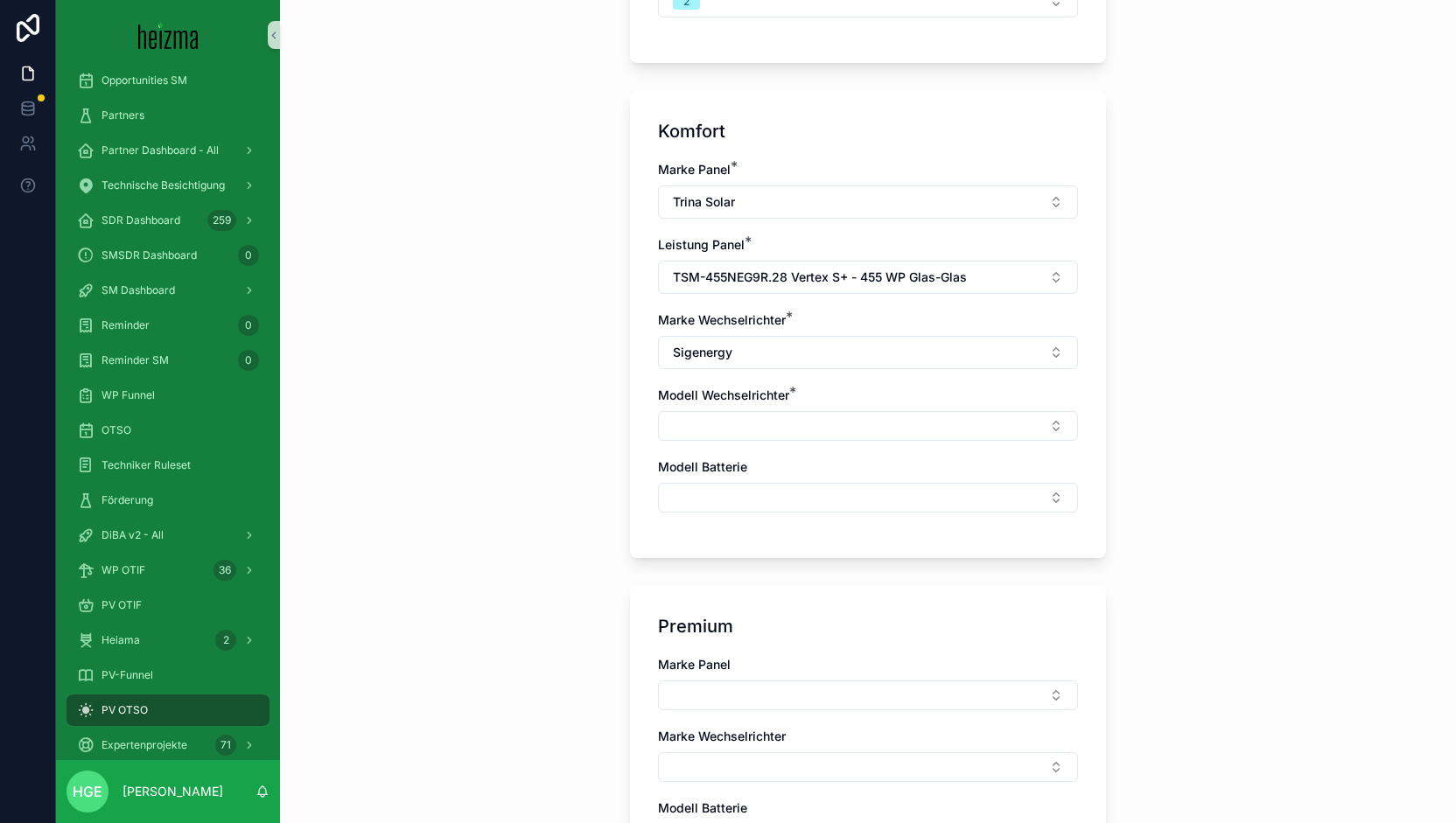
scroll to position [787, 0]
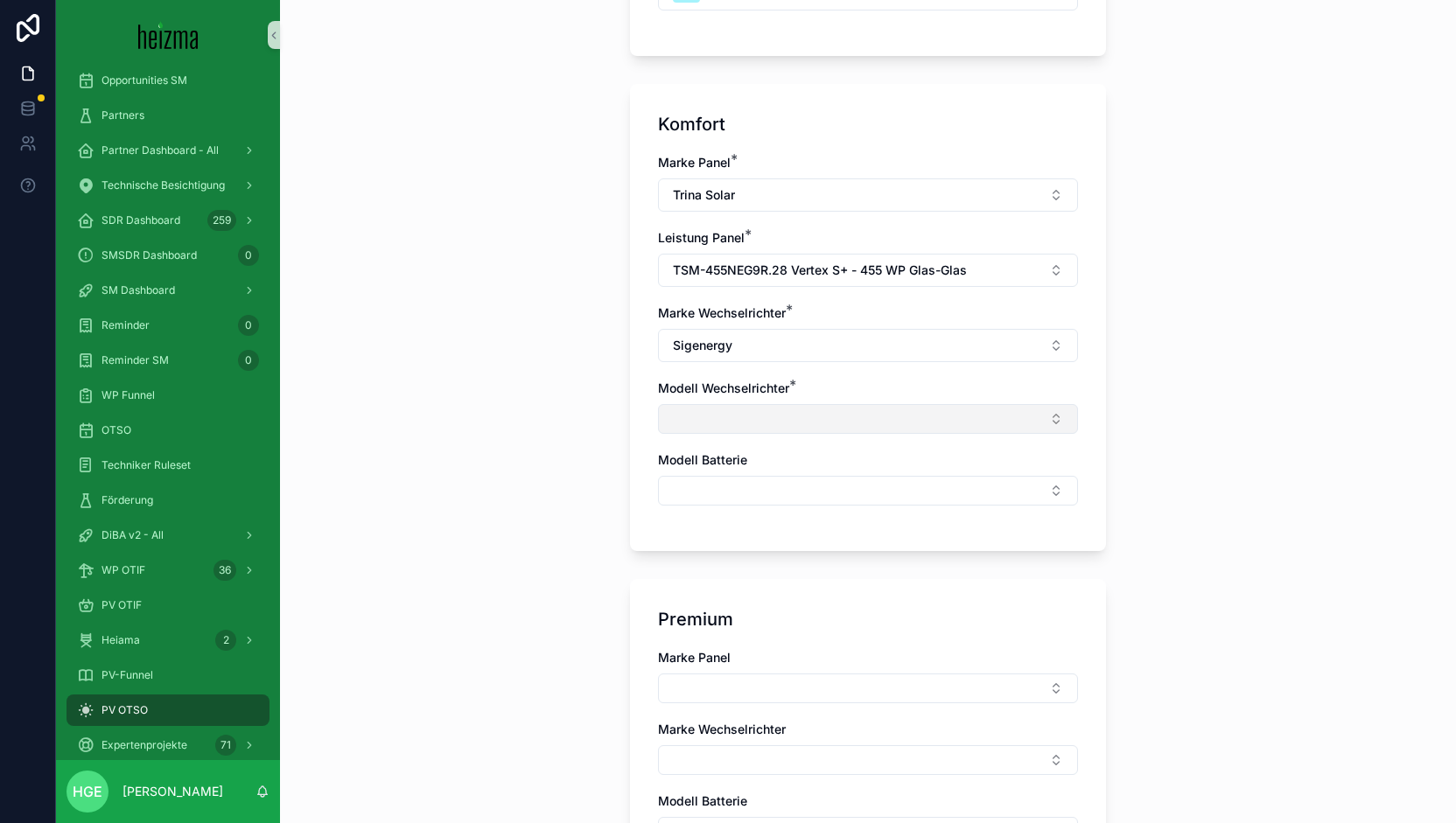
click at [777, 404] on button "Select Button" at bounding box center [868, 418] width 420 height 30
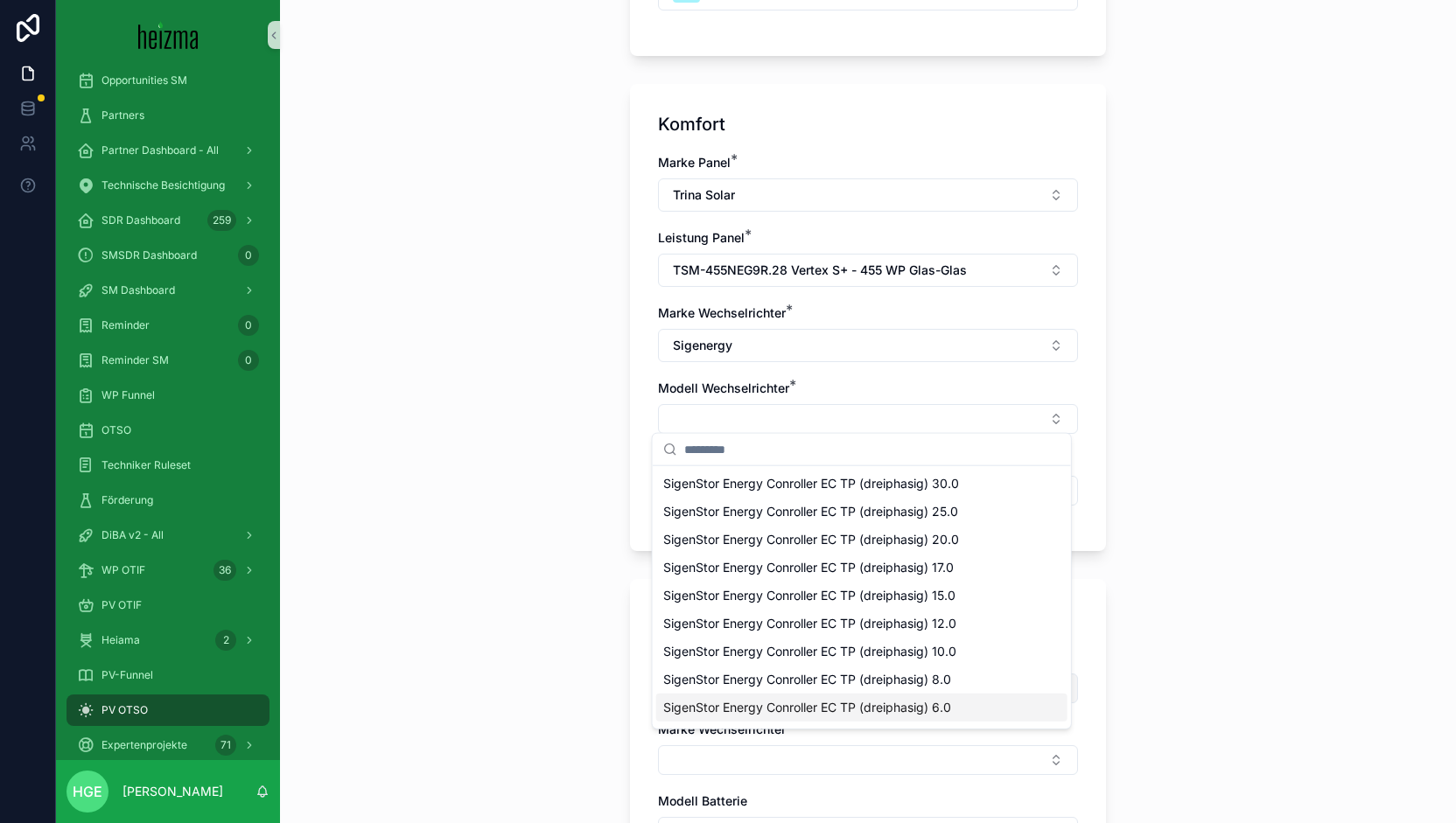
click at [950, 700] on span "SigenStor Energy Conroller EC TP (dreiphasig) 6.0" at bounding box center [806, 707] width 288 height 17
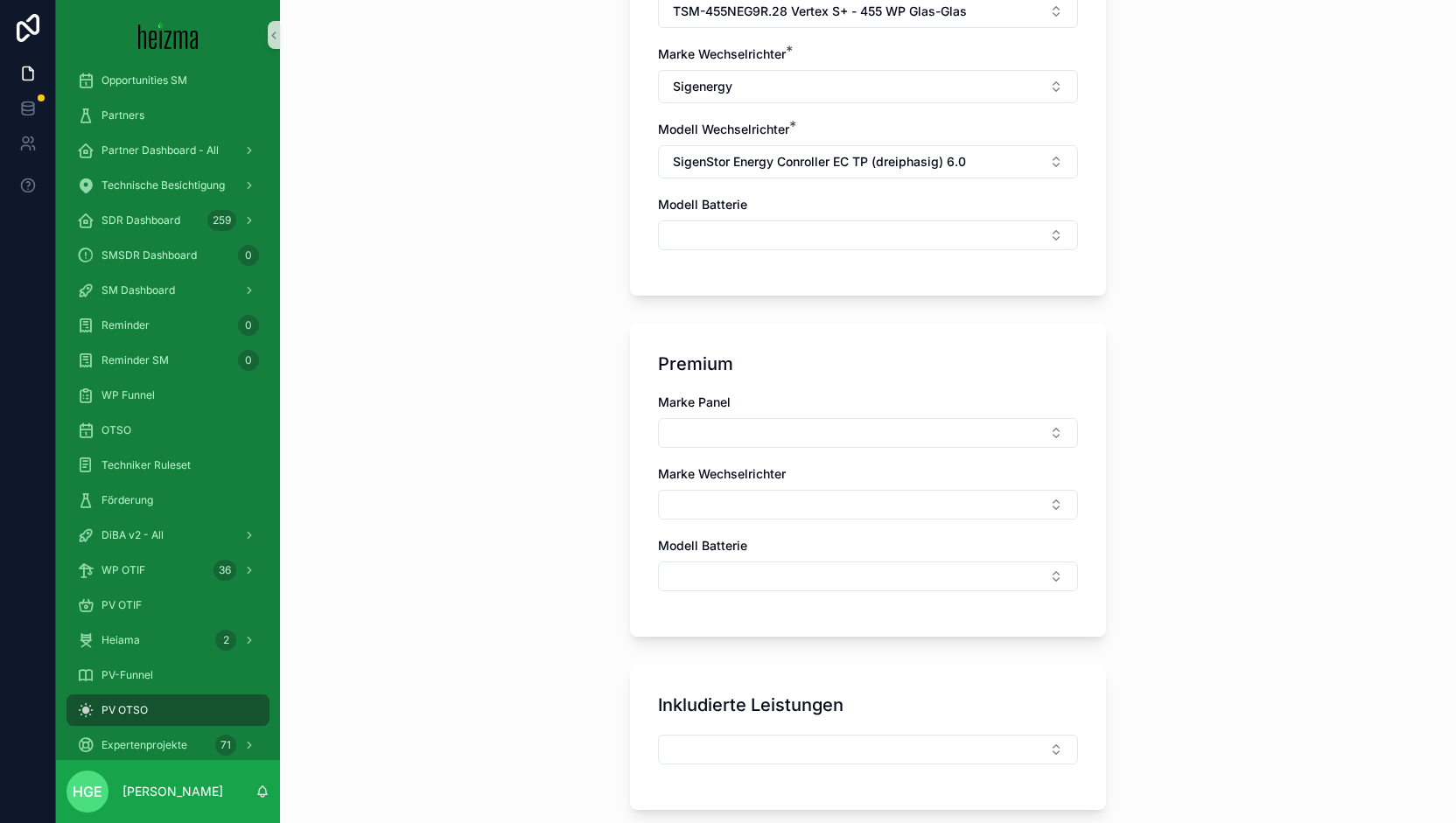
scroll to position [1049, 0]
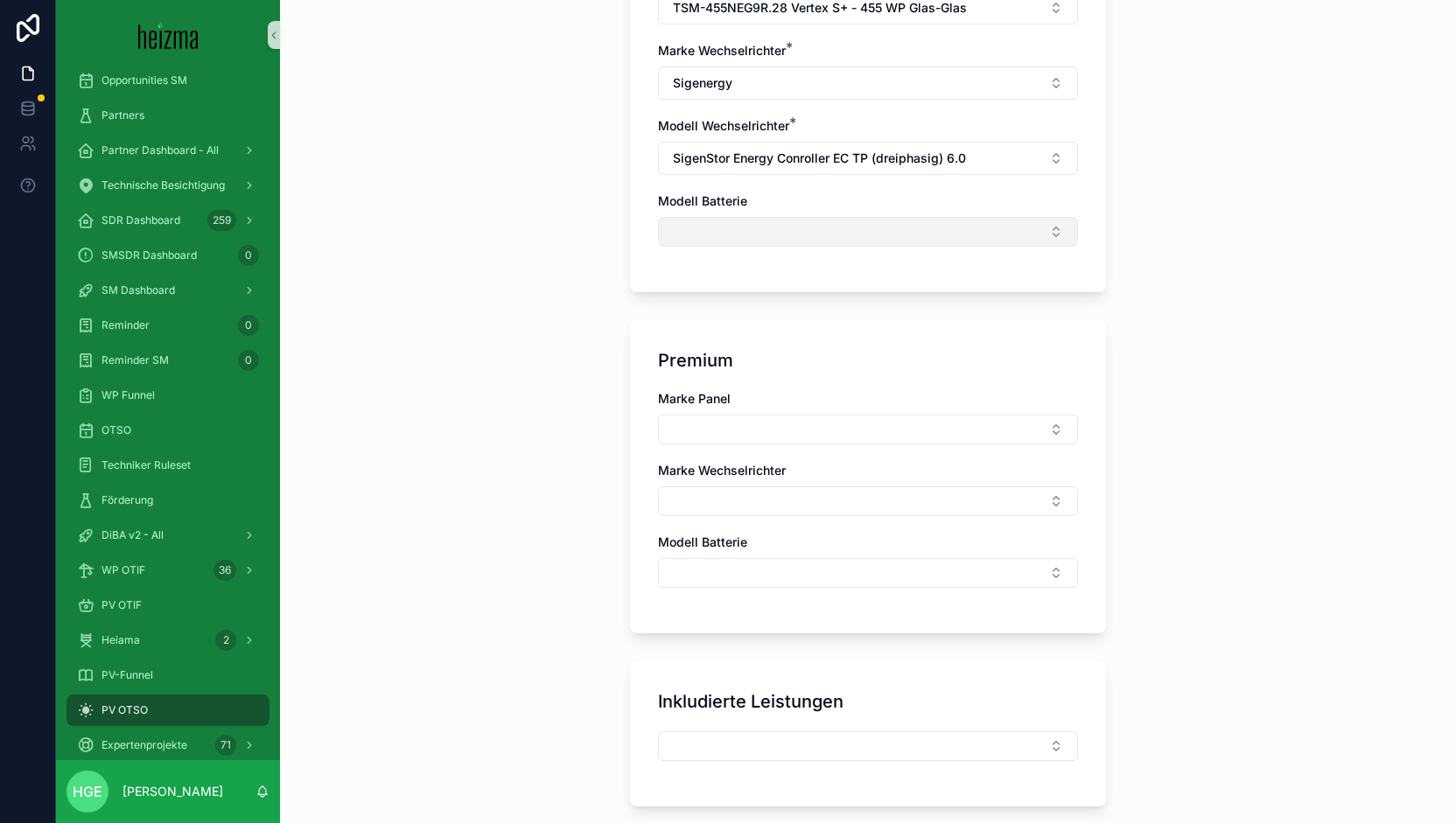
click at [712, 228] on button "Select Button" at bounding box center [868, 231] width 420 height 30
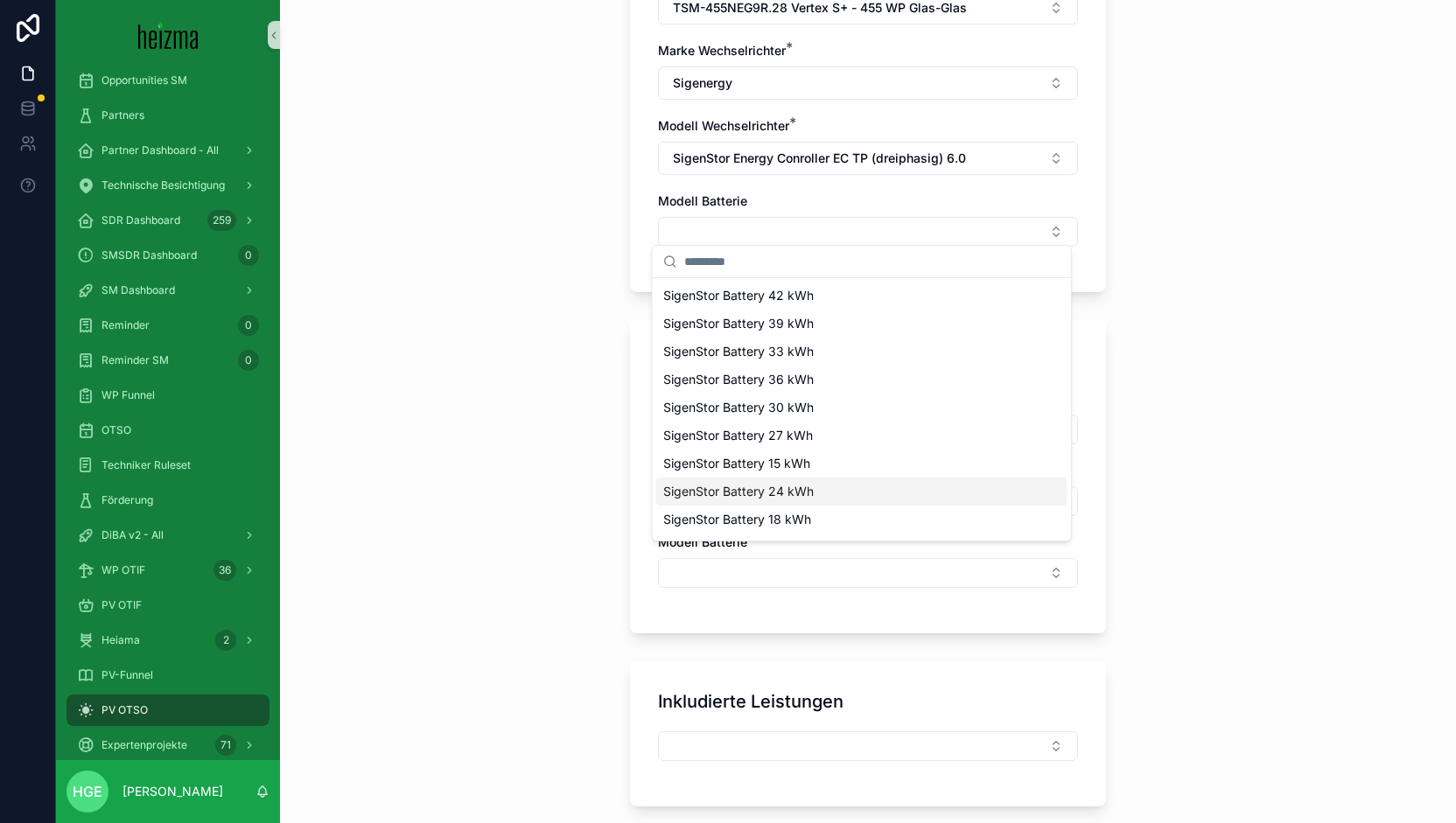
scroll to position [108, 0]
click at [812, 436] on div "SigenStor Battery 9 kWh" at bounding box center [861, 438] width 411 height 28
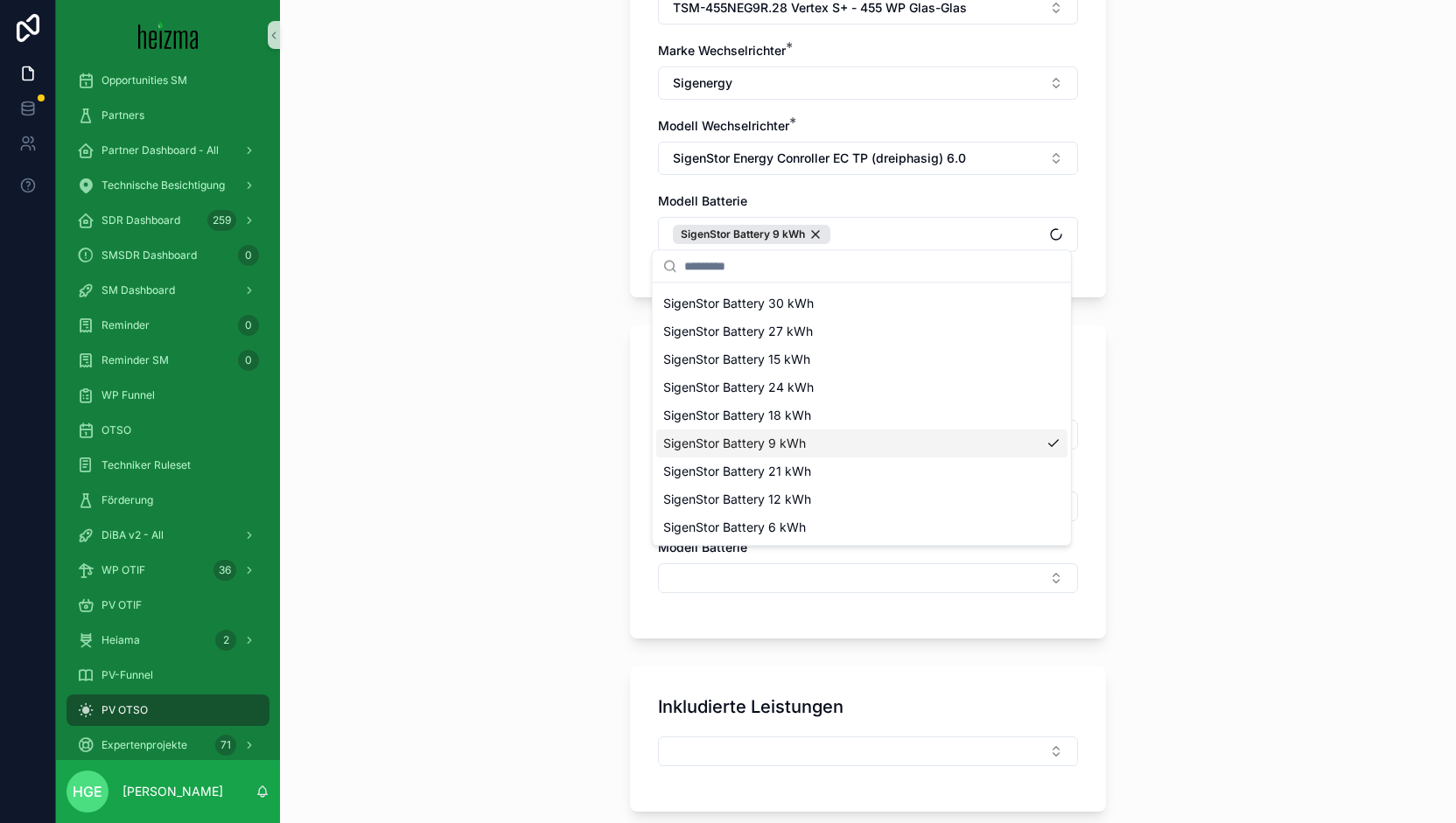
click at [1225, 446] on div "**********" at bounding box center [867, 411] width 1176 height 823
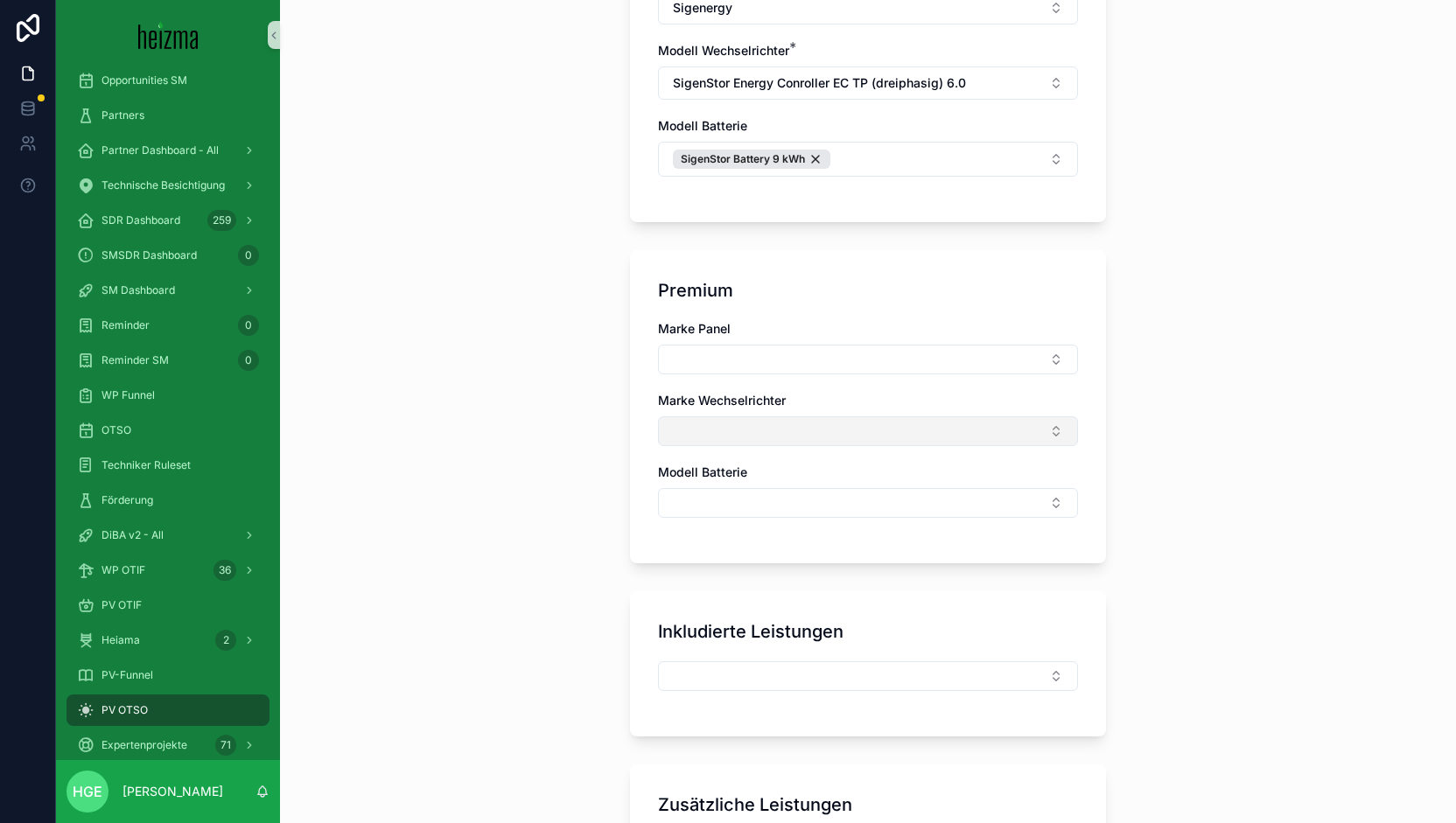
scroll to position [1224, 0]
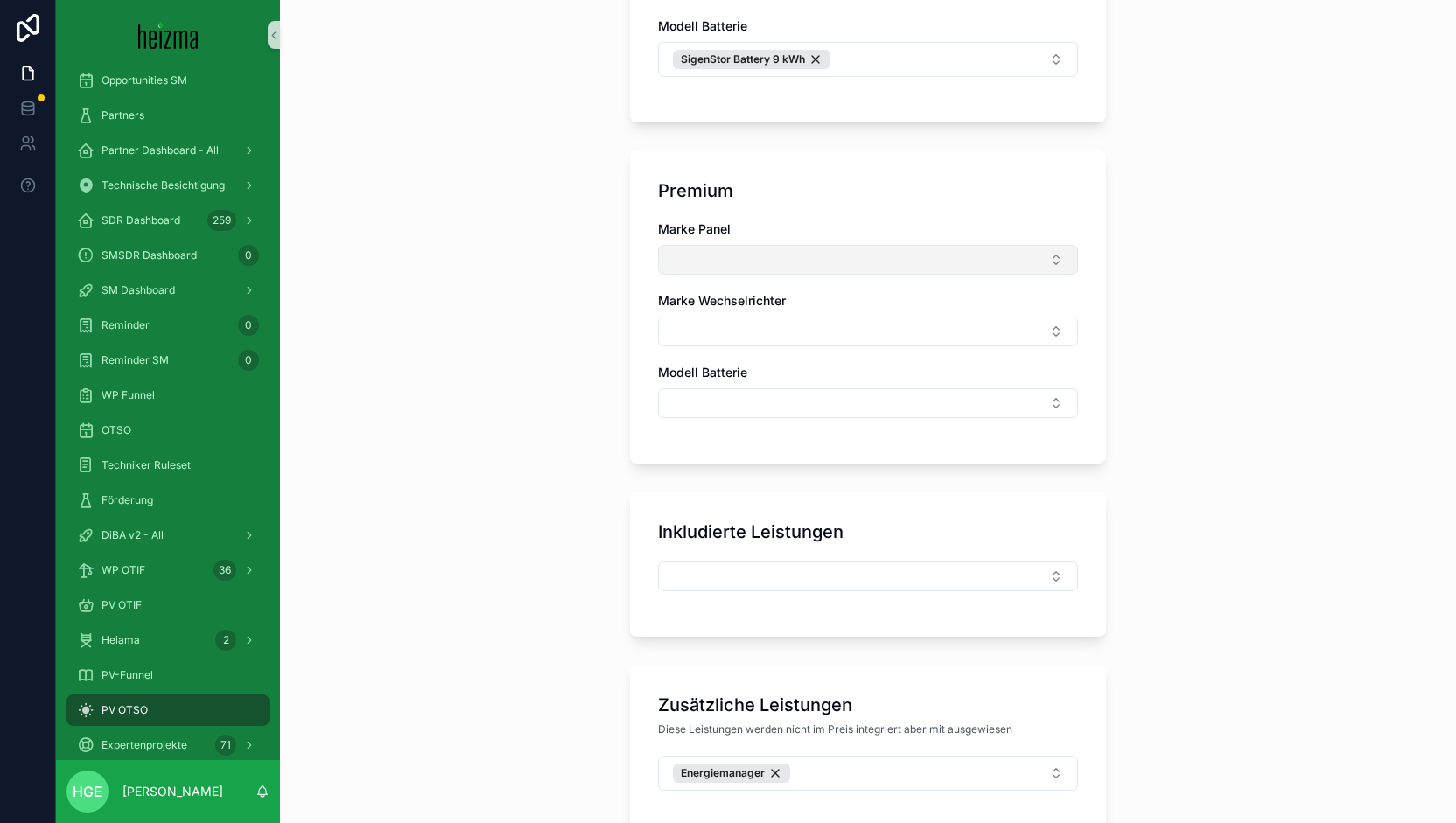
click at [729, 245] on button "Select Button" at bounding box center [868, 260] width 420 height 30
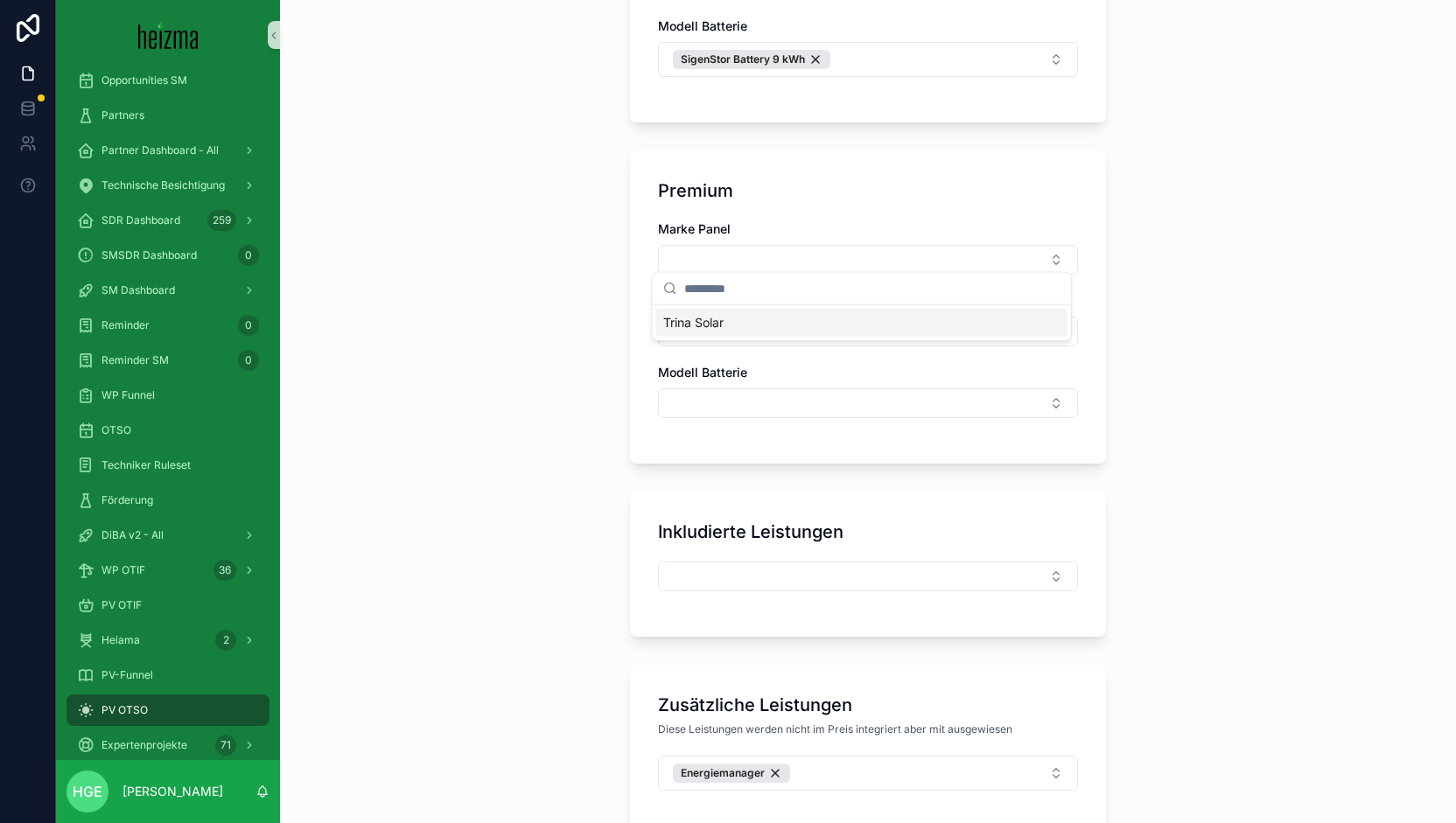
click at [719, 337] on div "Trina Solar" at bounding box center [861, 322] width 418 height 35
click at [723, 323] on span "Trina Solar" at bounding box center [693, 322] width 60 height 17
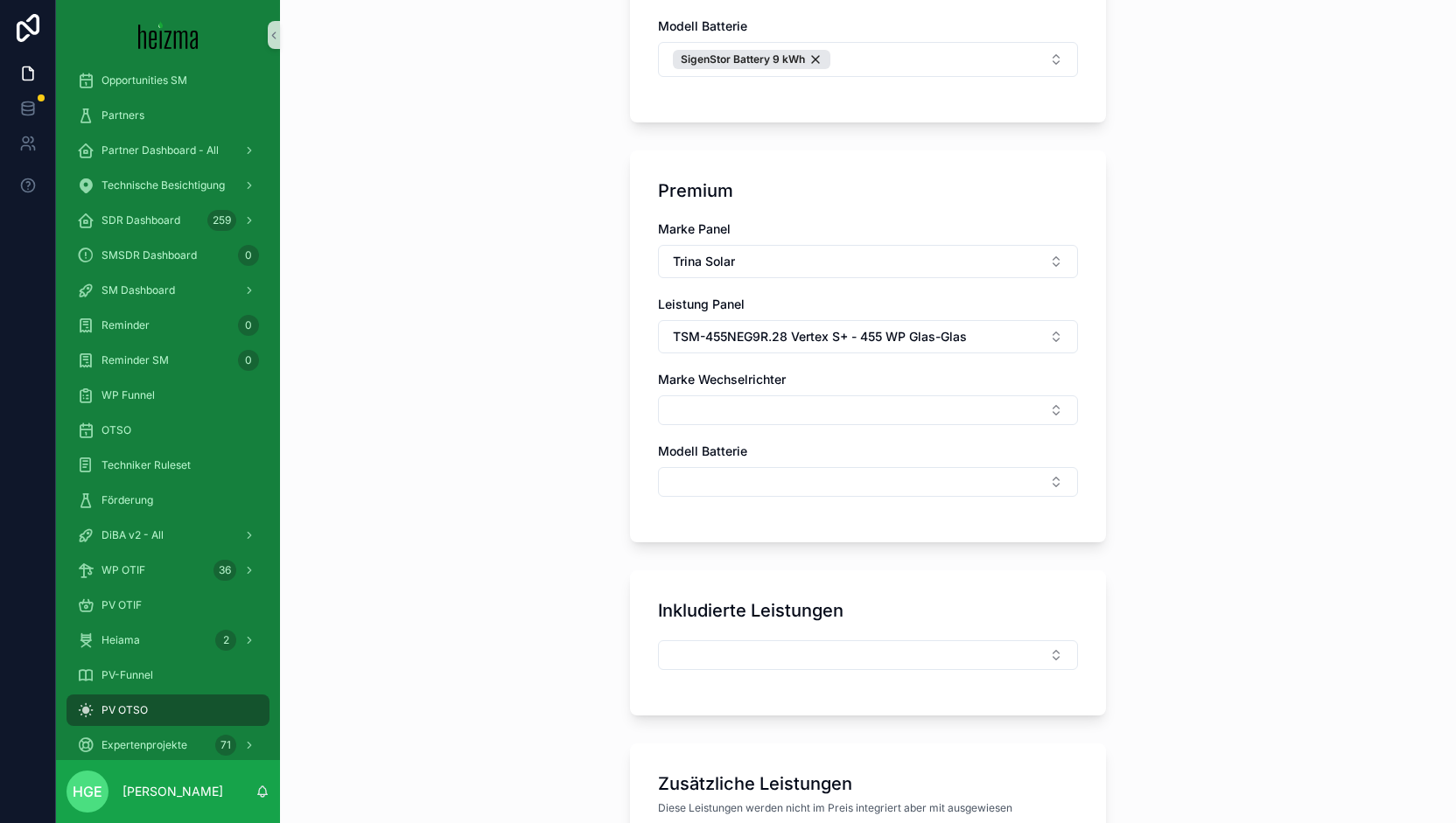
click at [715, 387] on div "Marke Wechselrichter" at bounding box center [868, 398] width 420 height 54
click at [723, 411] on button "Select Button" at bounding box center [868, 410] width 420 height 30
click at [702, 526] on span "Fronius" at bounding box center [683, 526] width 41 height 17
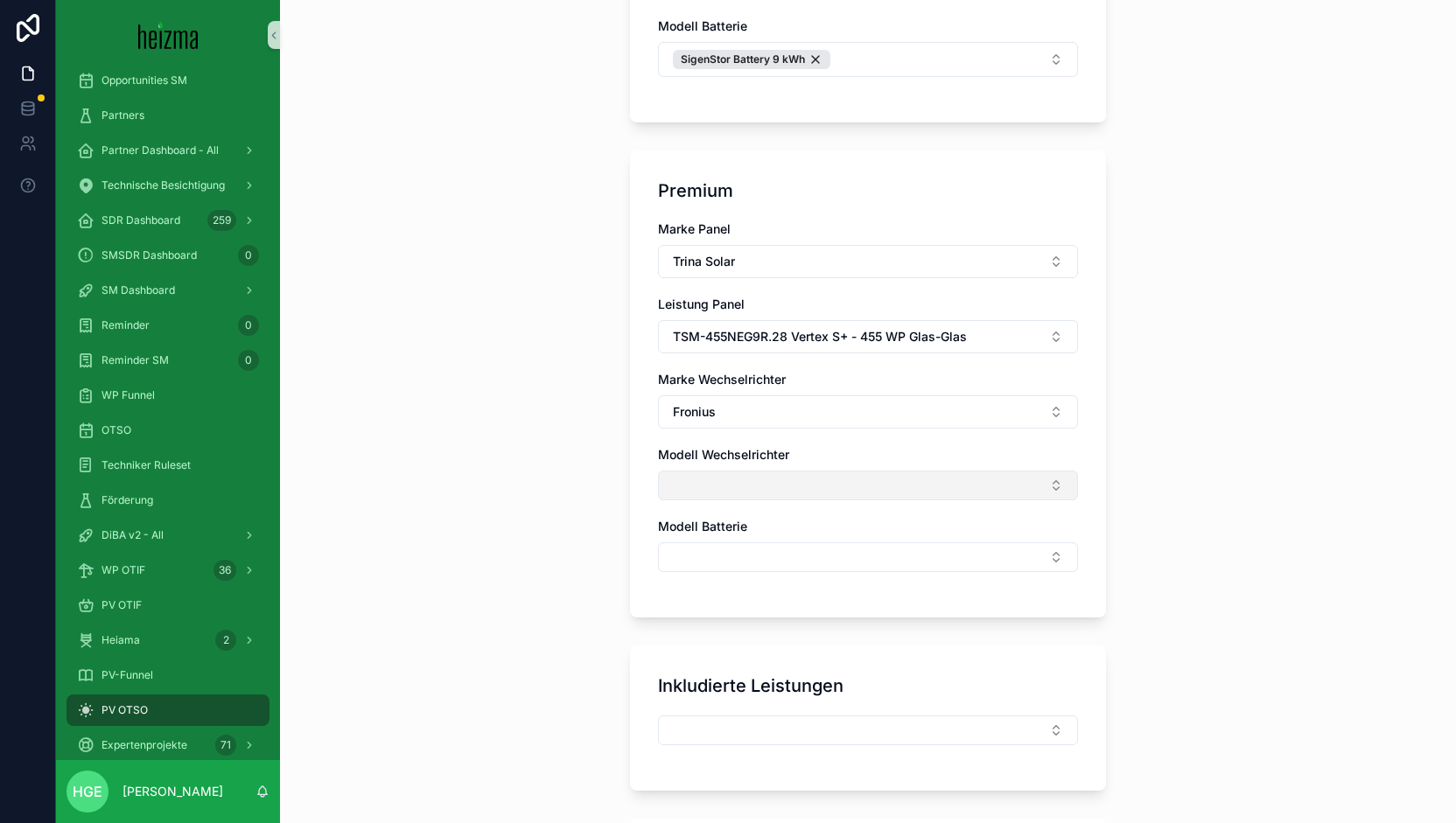
click at [715, 477] on button "Select Button" at bounding box center [868, 485] width 420 height 30
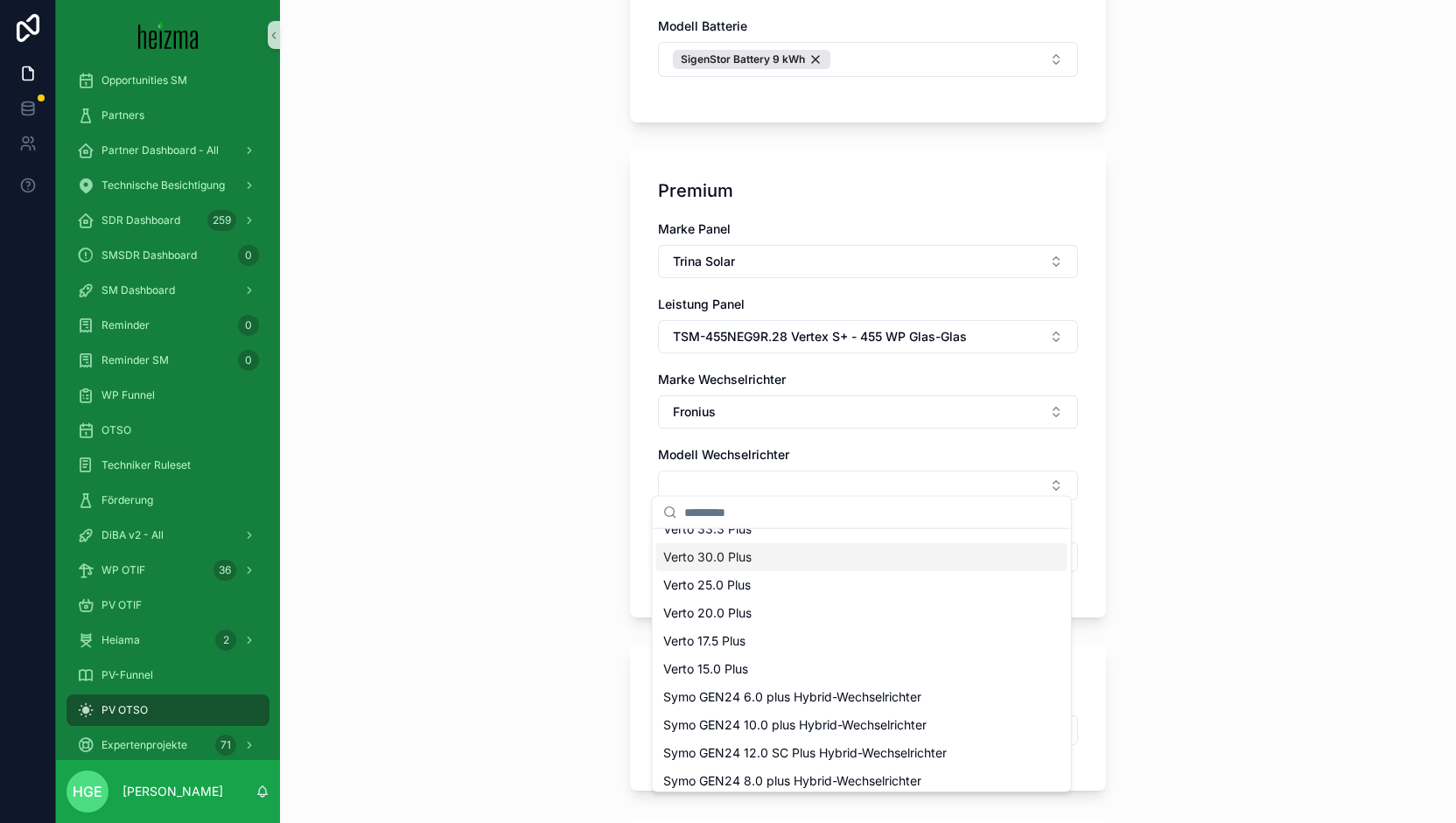
scroll to position [24, 0]
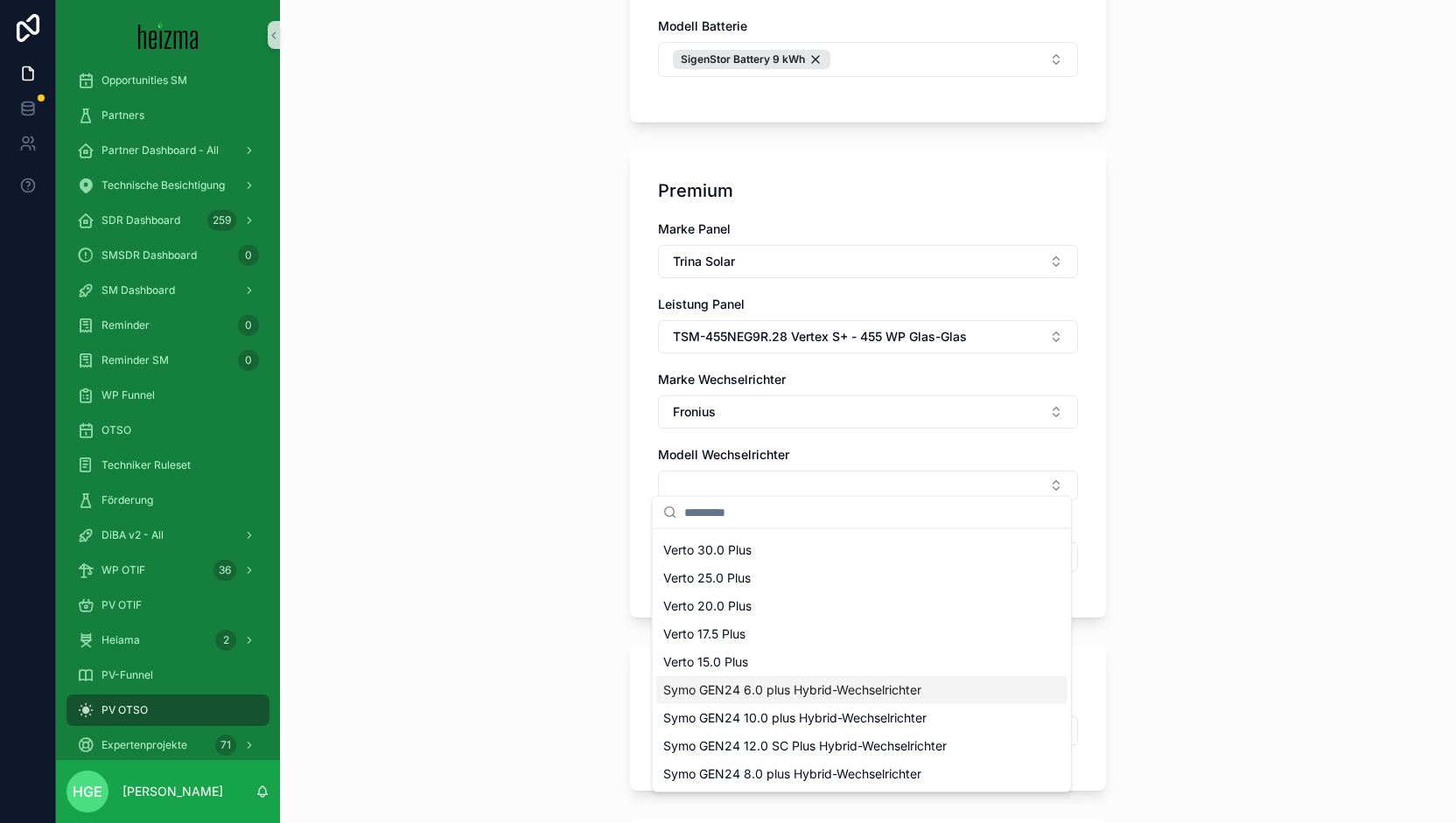
click at [813, 676] on div "Symo GEN24 6.0 plus Hybrid-Wechselrichter" at bounding box center [861, 690] width 411 height 28
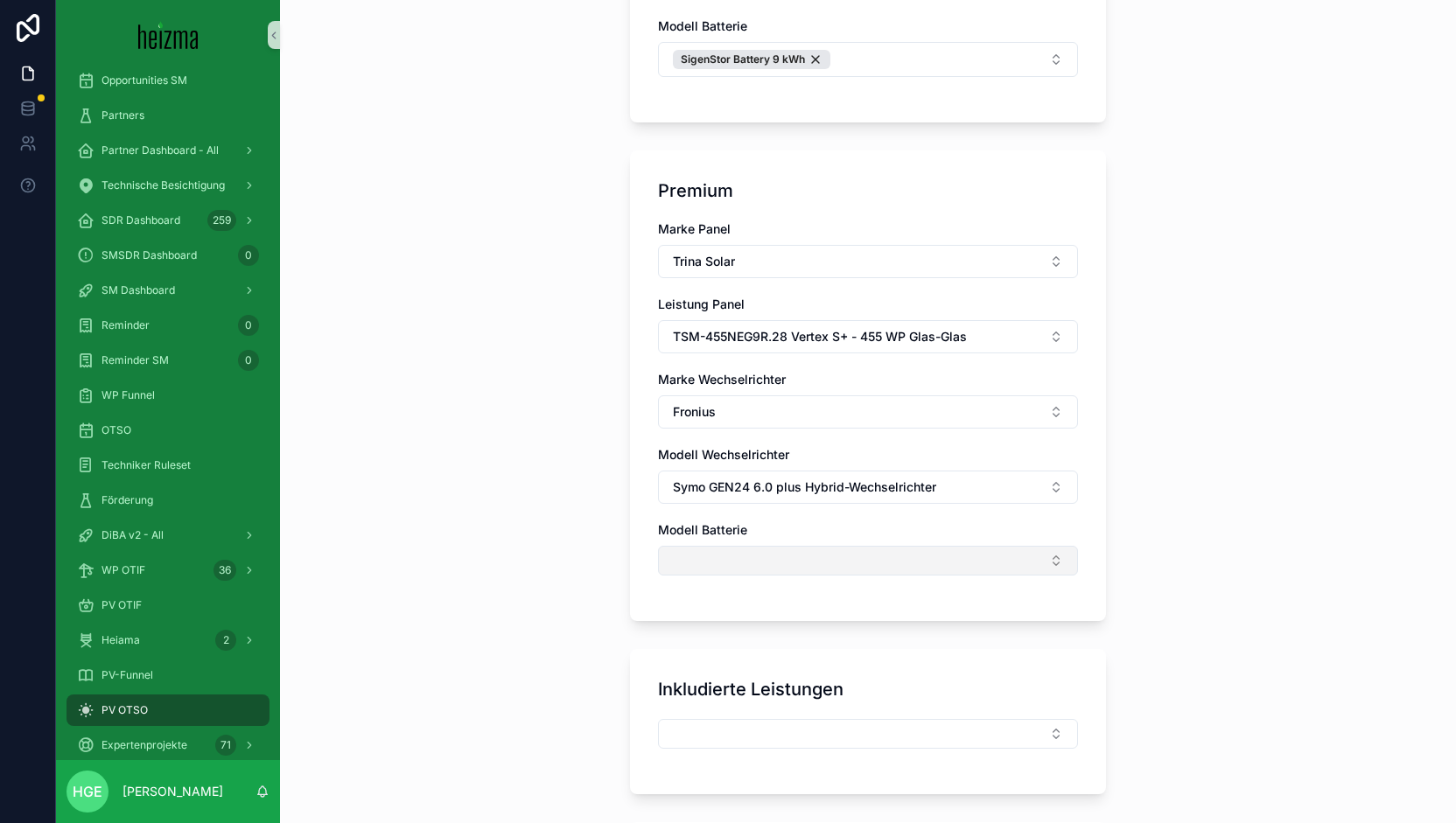
click at [752, 550] on button "Select Button" at bounding box center [868, 560] width 420 height 30
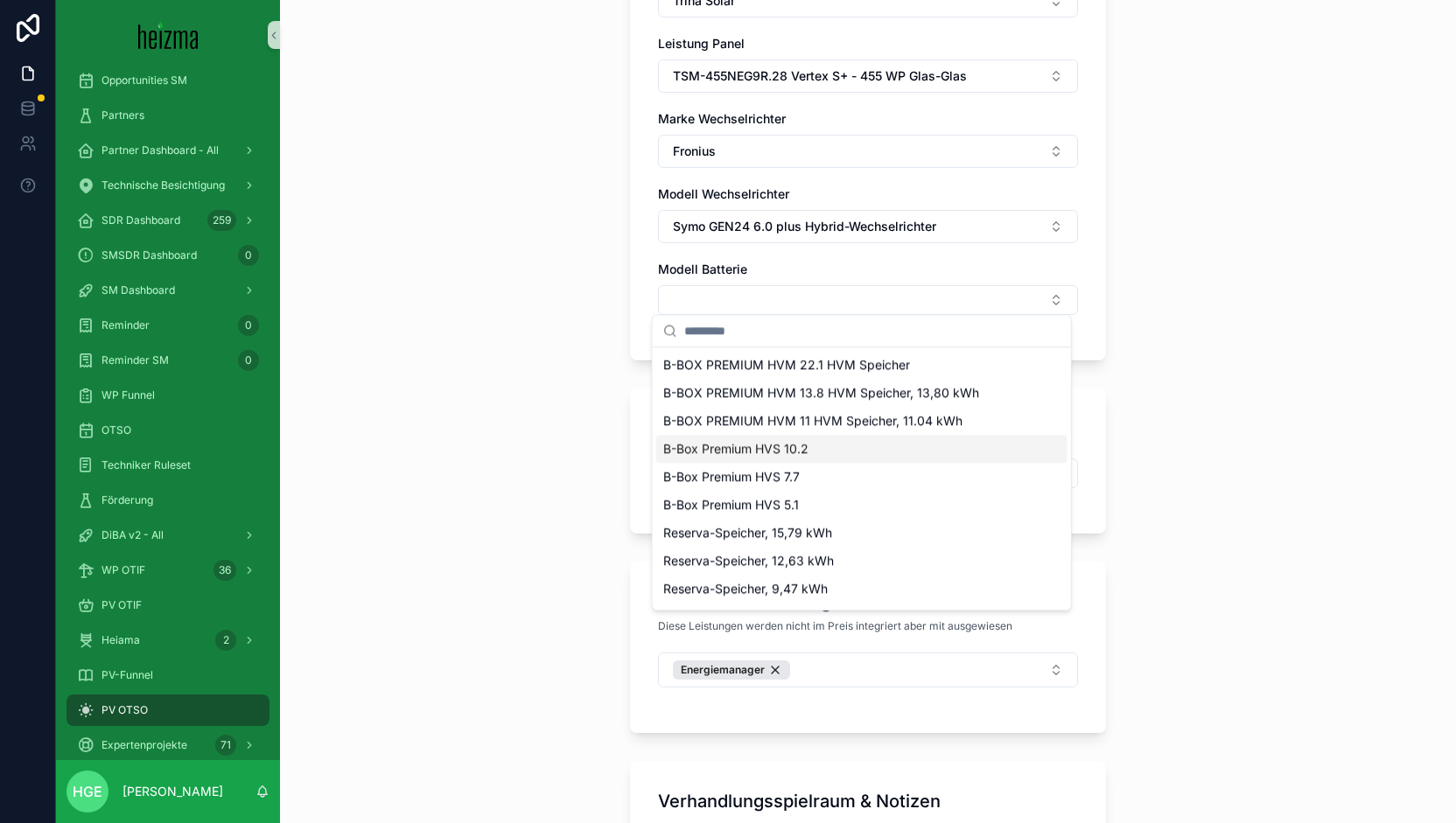
scroll to position [1486, 0]
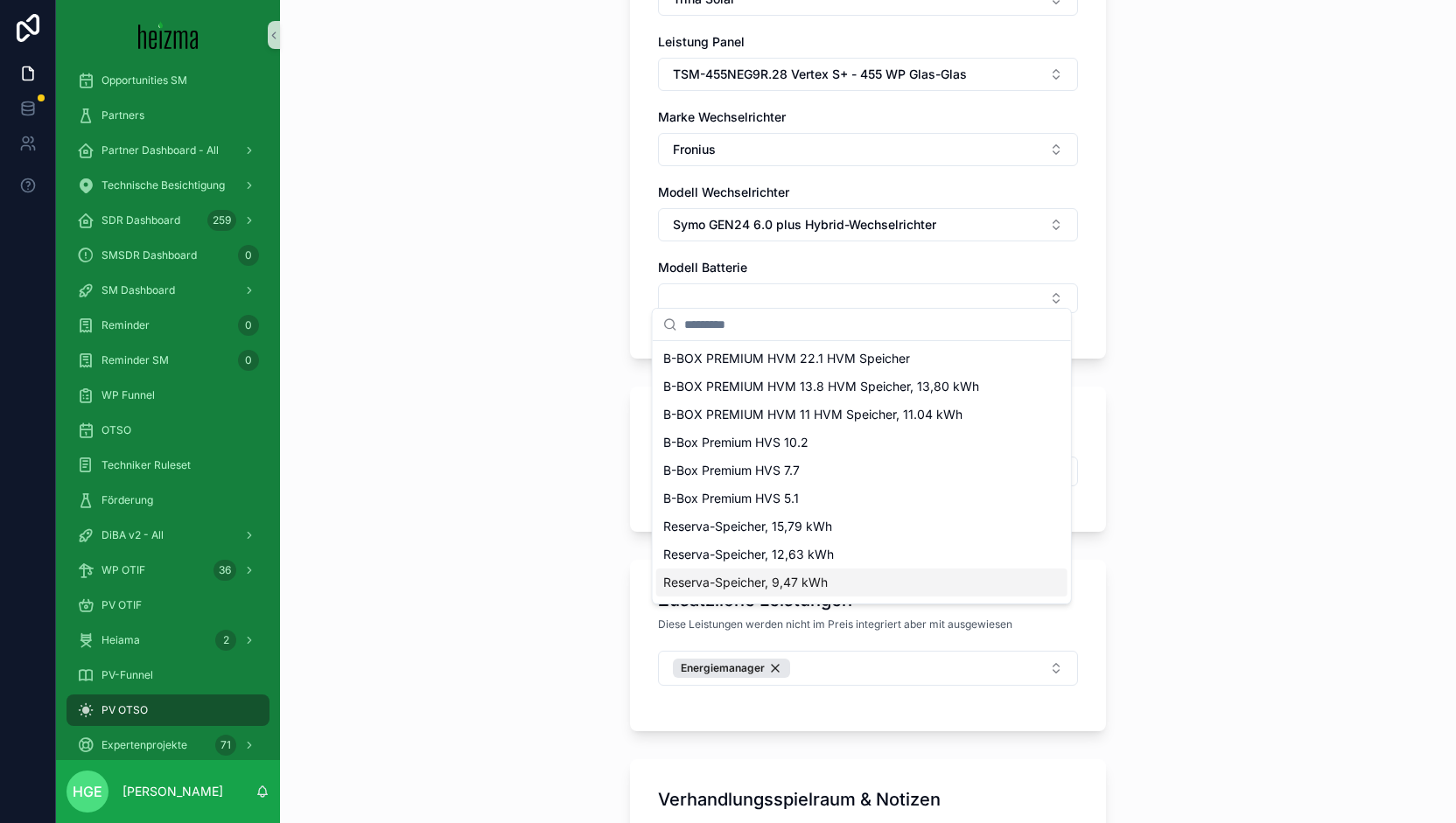
click at [793, 586] on span "Reserva-Speicher, 9,47 kWh" at bounding box center [744, 582] width 164 height 17
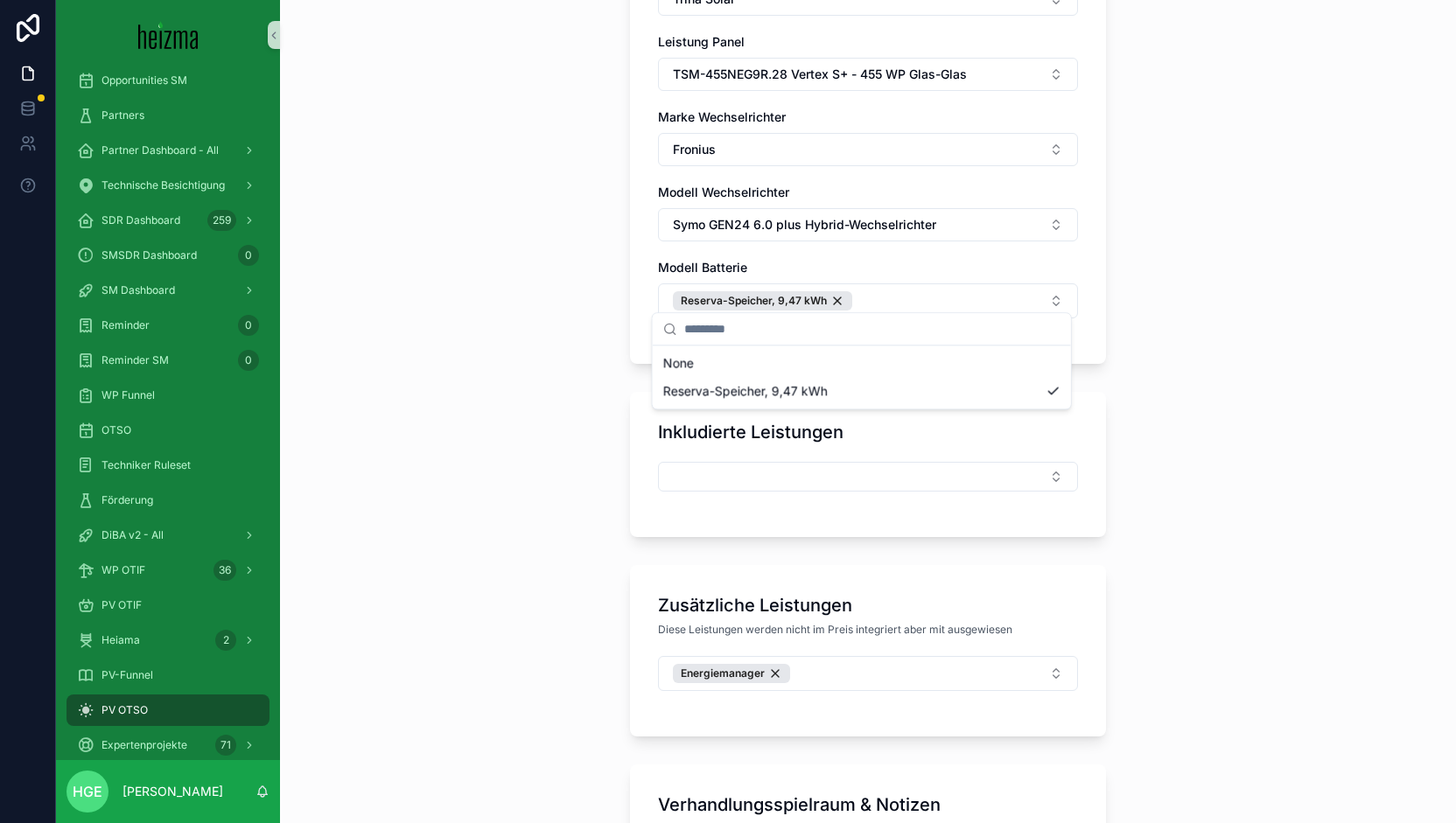
click at [471, 550] on div "**********" at bounding box center [867, 411] width 1176 height 823
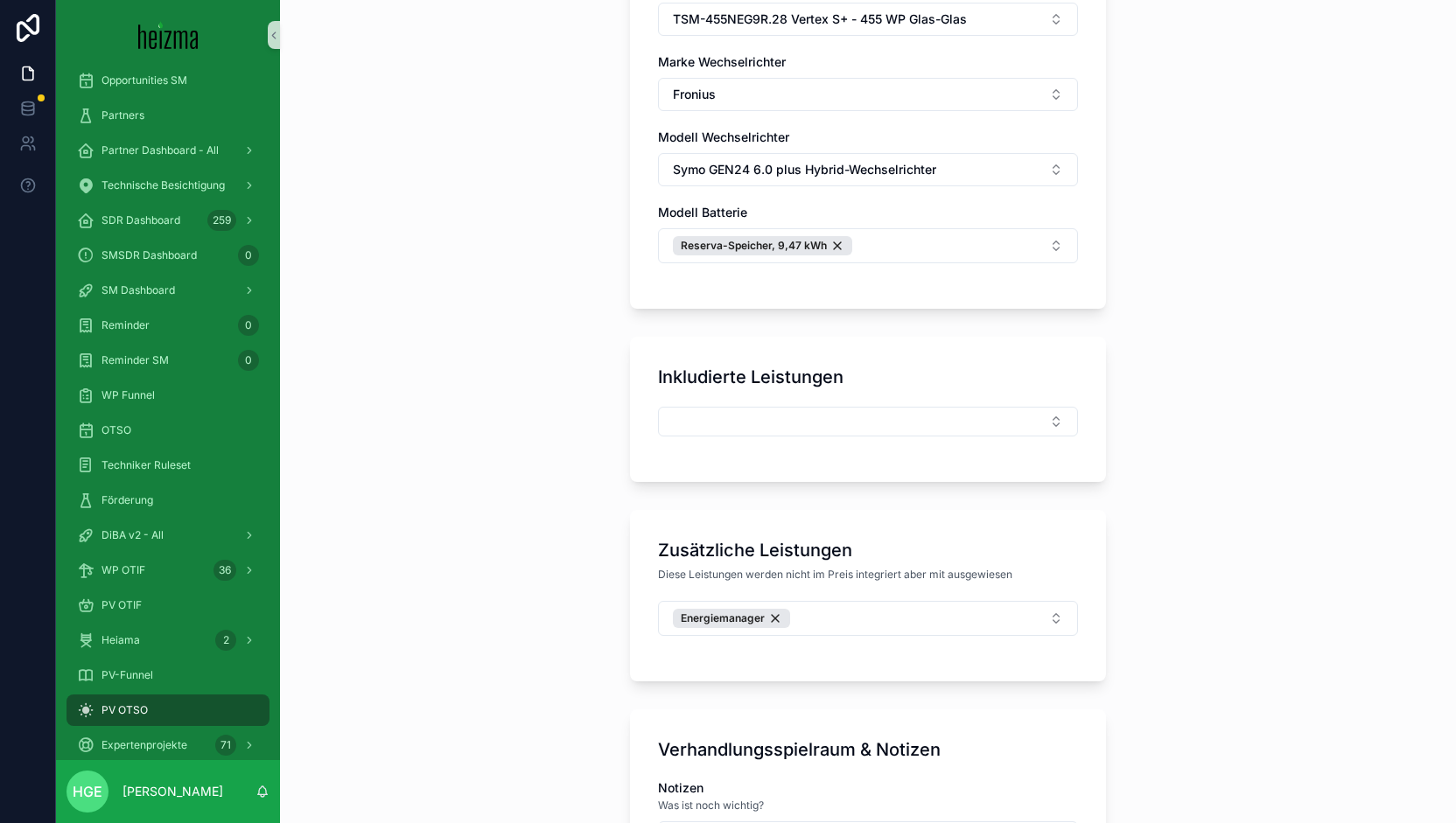
scroll to position [1535, 0]
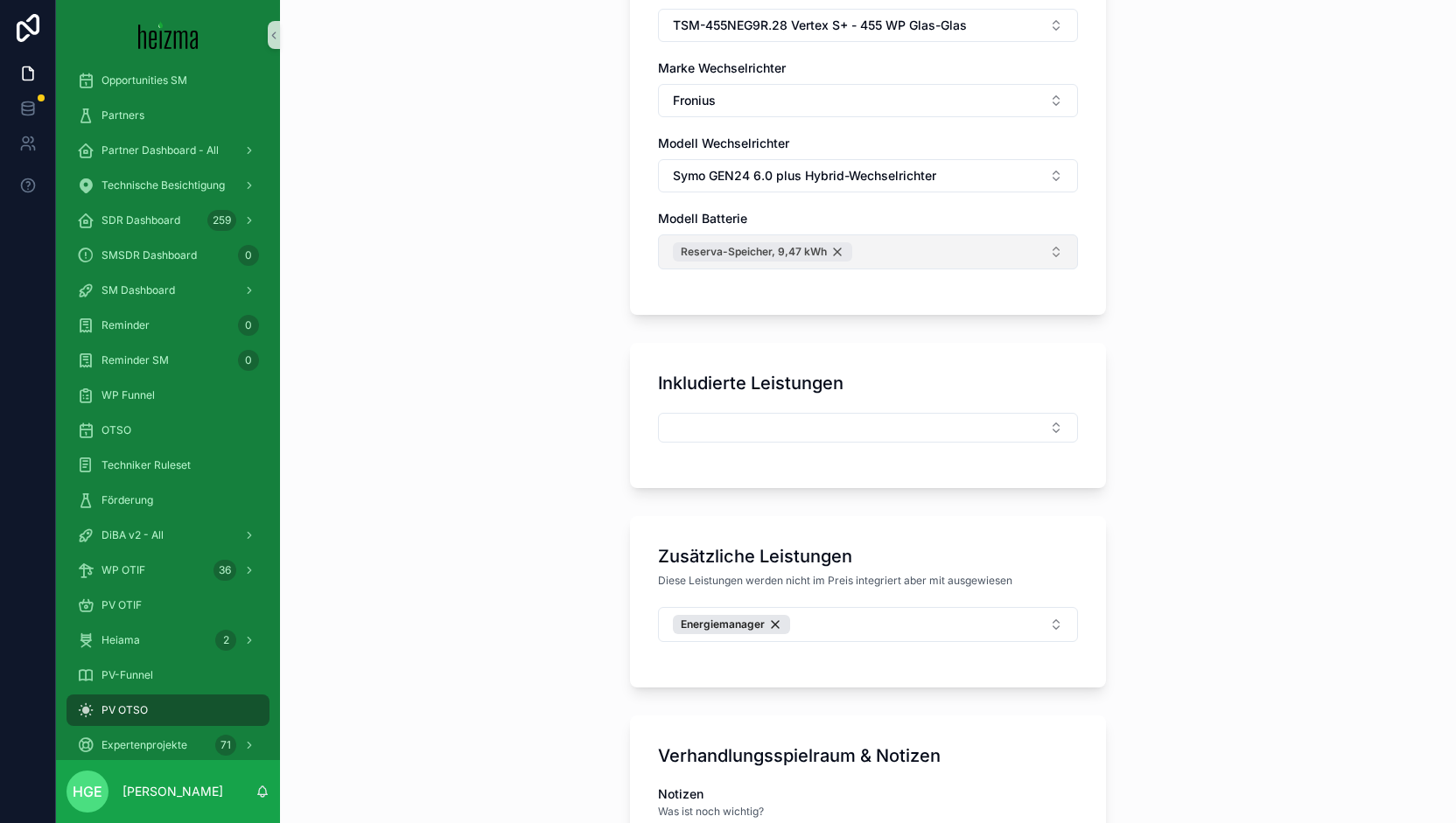
click at [830, 246] on div "Reserva-Speicher, 9,47 kWh" at bounding box center [762, 251] width 180 height 19
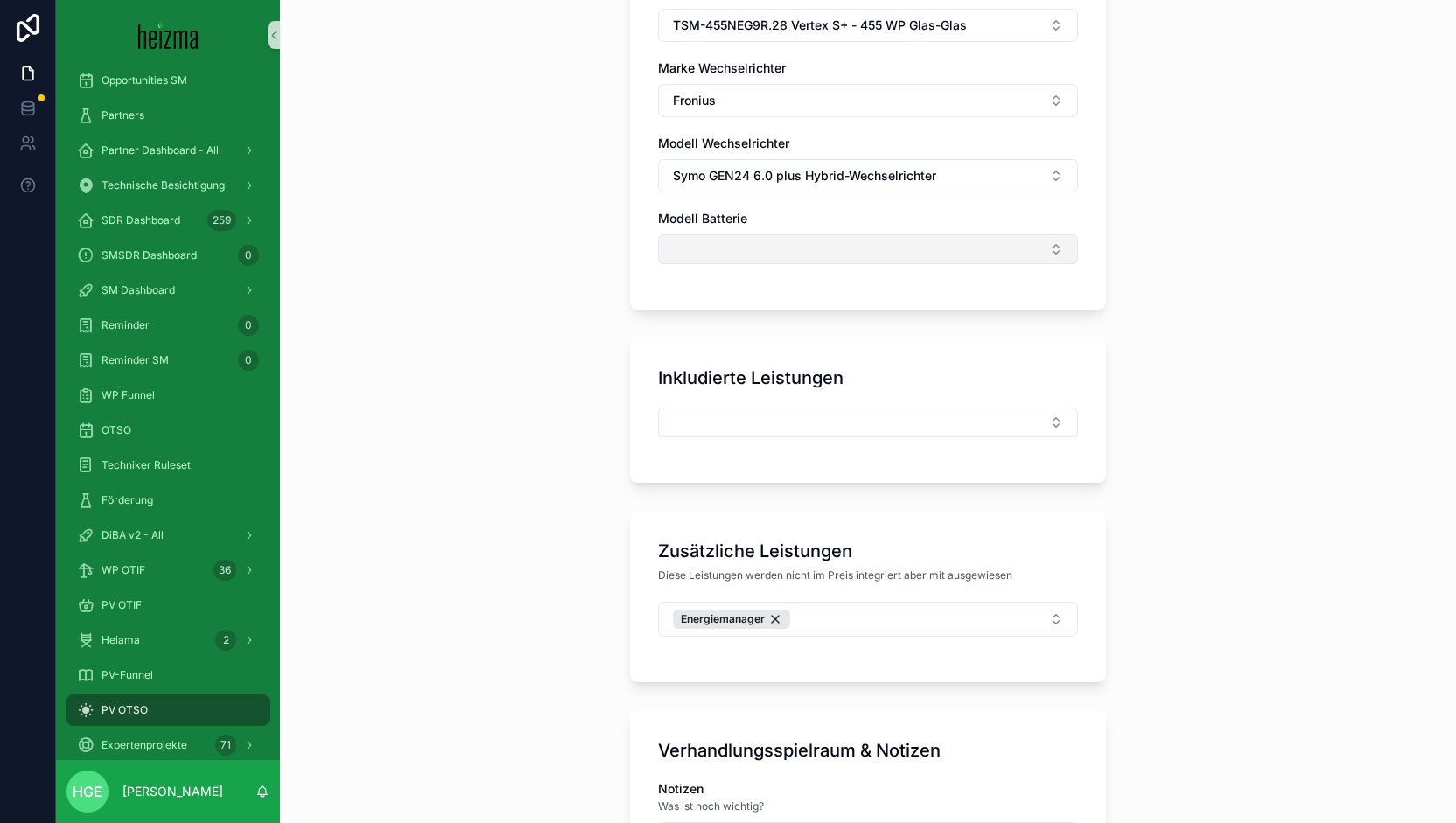
click at [840, 242] on button "Select Button" at bounding box center [868, 249] width 420 height 30
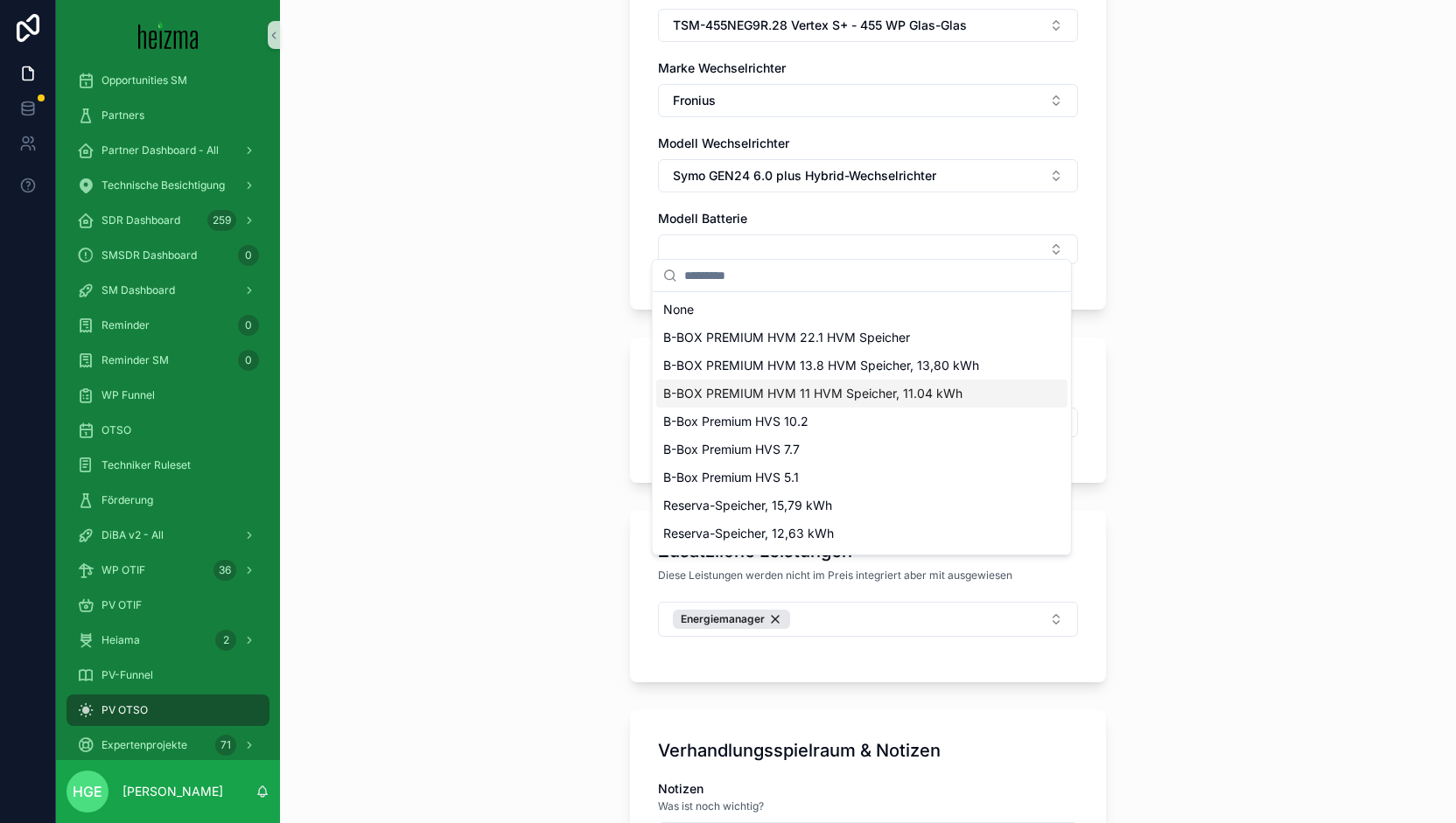
click at [868, 389] on span "B-BOX PREMIUM HVM 11 HVM Speicher, 11.04 kWh" at bounding box center [812, 393] width 300 height 17
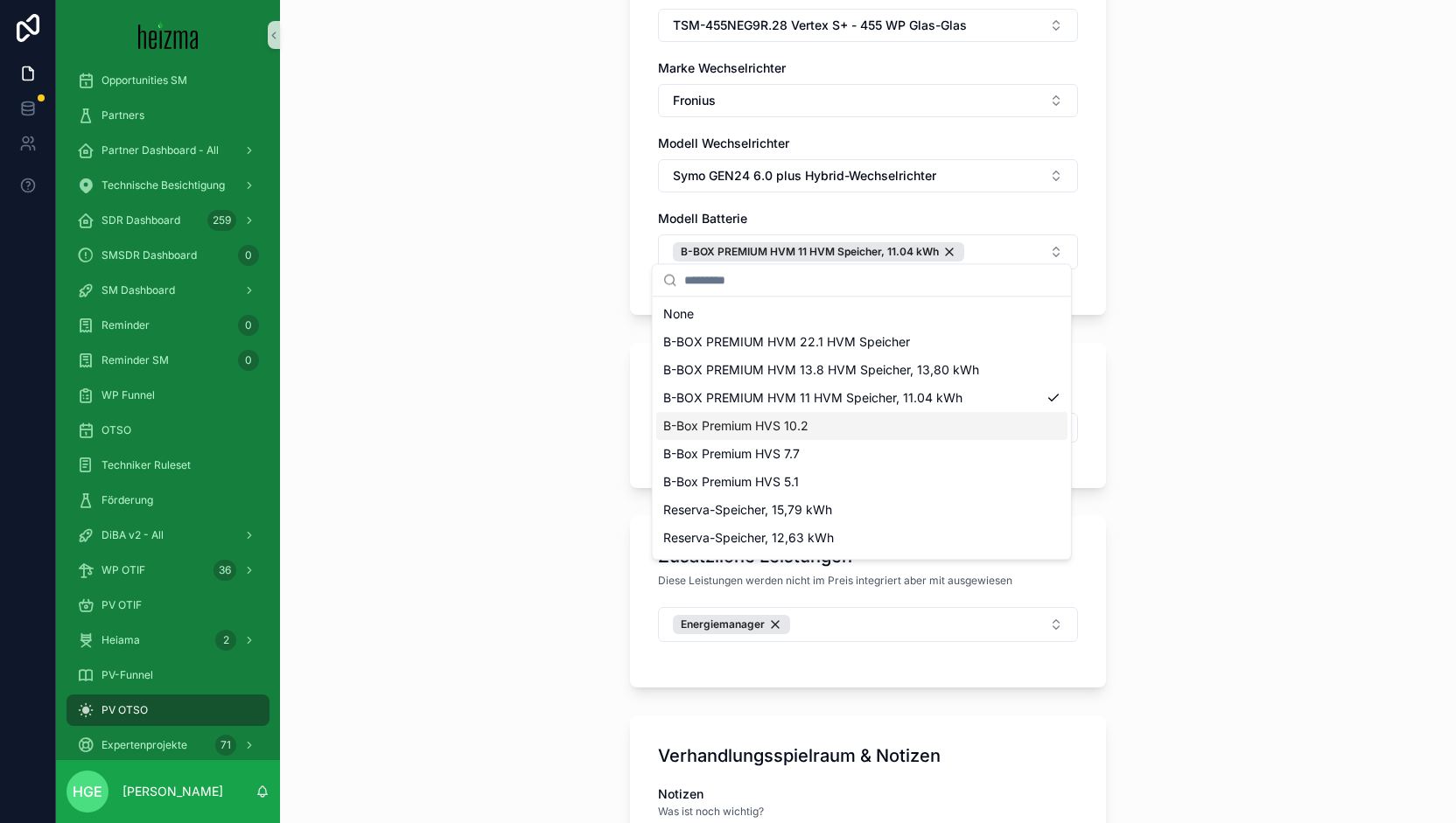
click at [1272, 400] on div "**********" at bounding box center [867, 411] width 1176 height 823
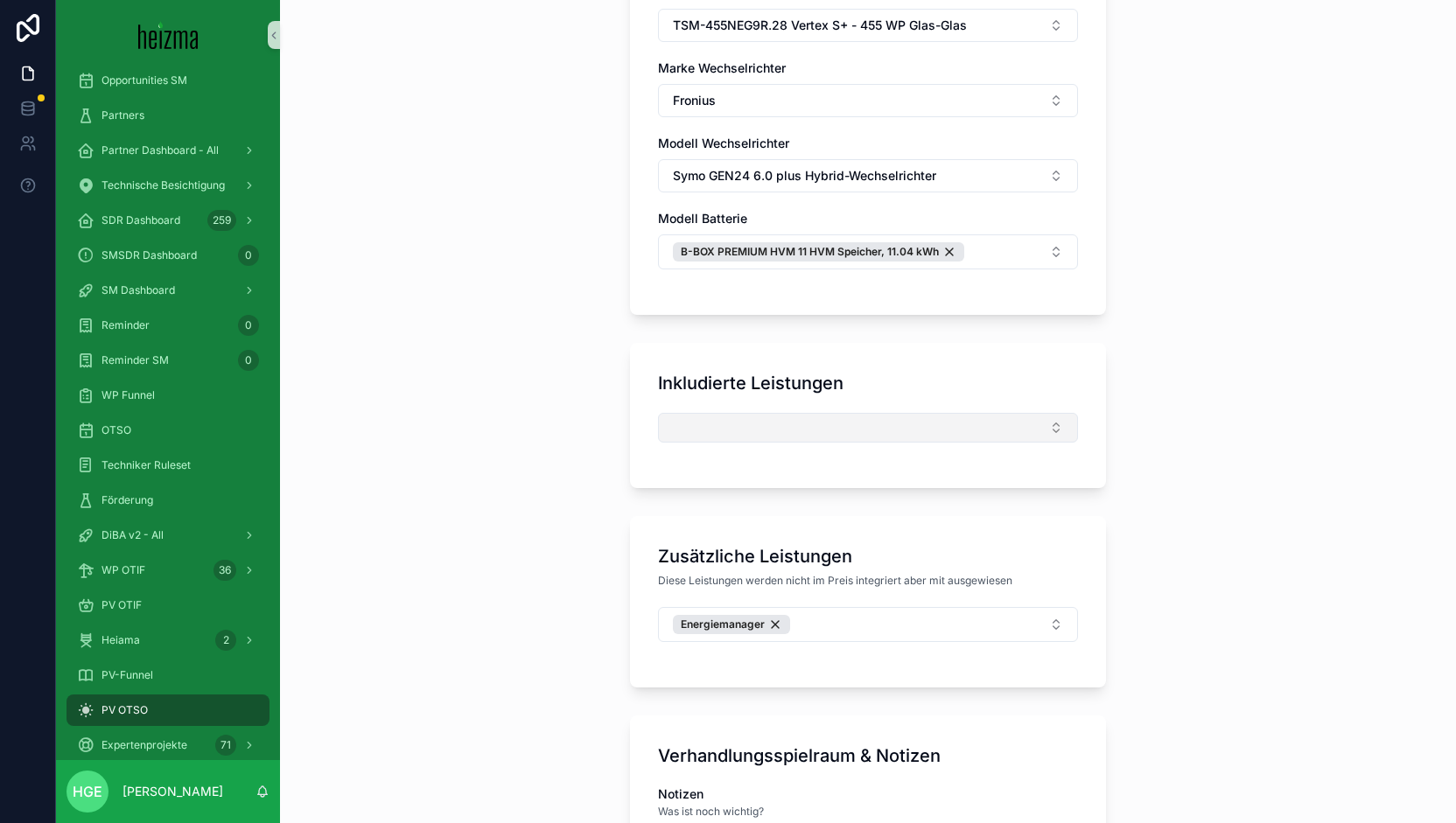
click at [942, 413] on button "Select Button" at bounding box center [868, 427] width 420 height 30
click at [1246, 432] on div "**********" at bounding box center [867, 411] width 1176 height 823
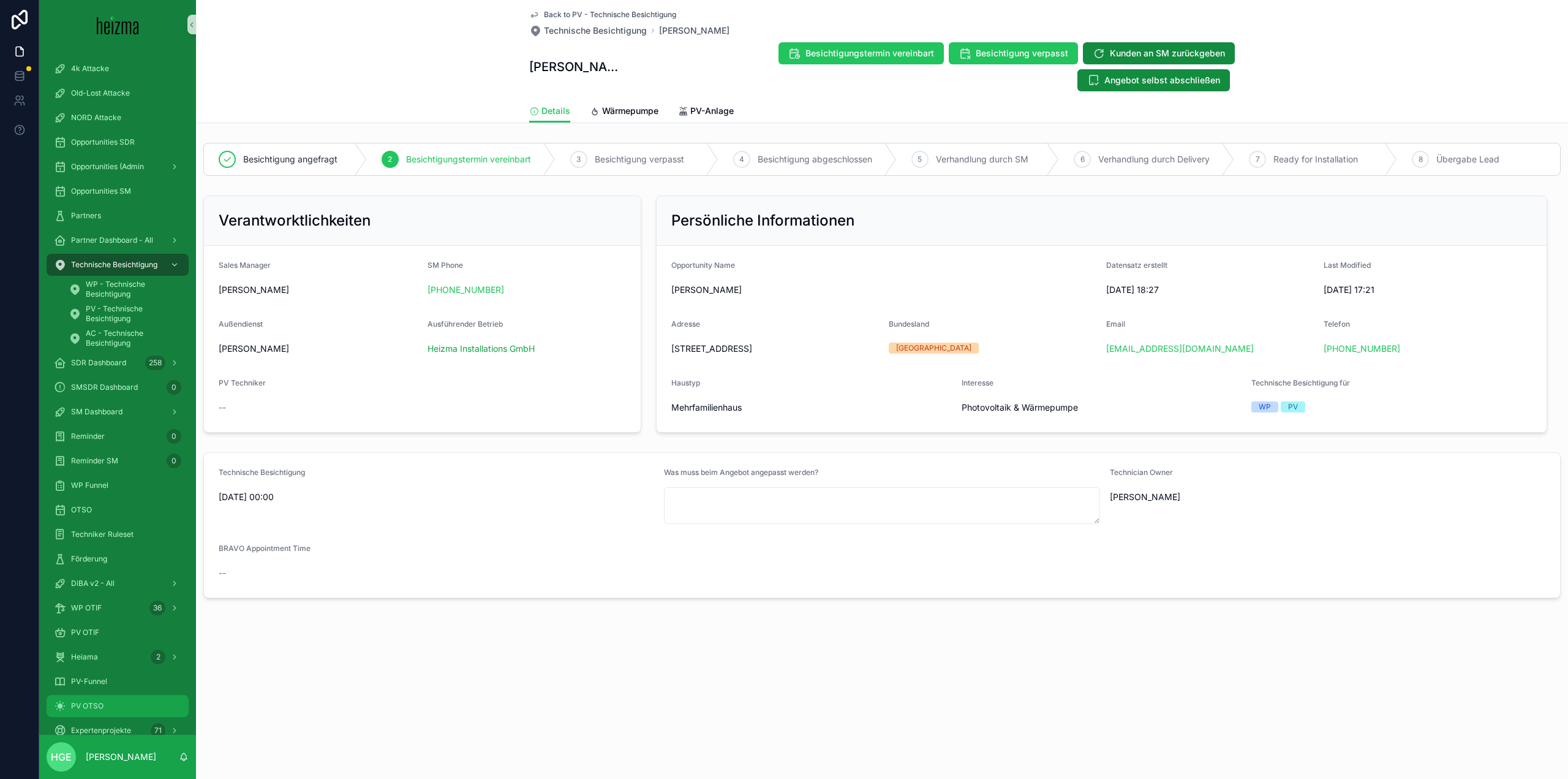
drag, startPoint x: 126, startPoint y: 700, endPoint x: 184, endPoint y: 701, distance: 58.0
click at [126, 700] on div "PV OTSO" at bounding box center [118, 706] width 127 height 20
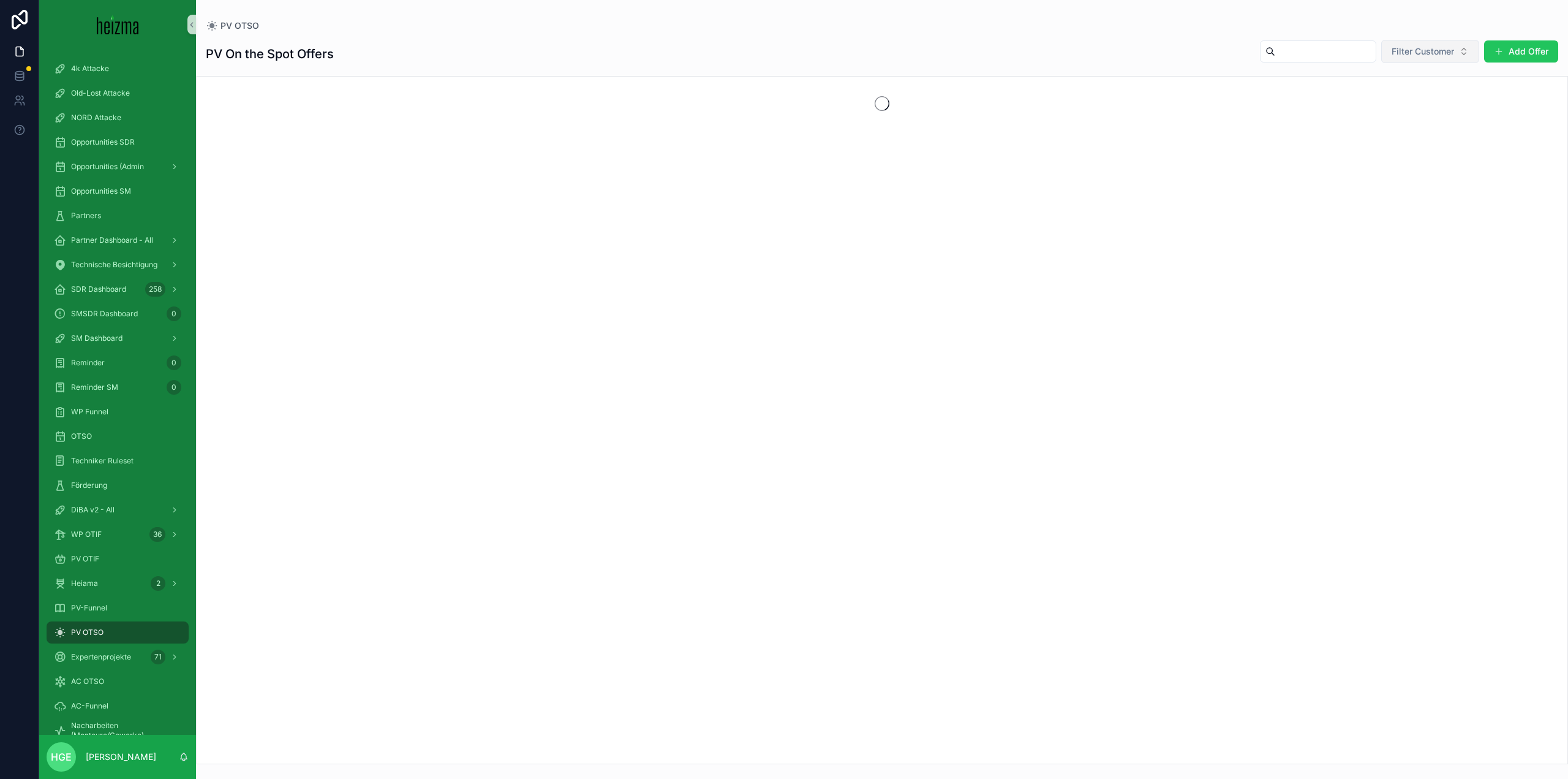
click at [1436, 42] on button "Filter Customer" at bounding box center [1430, 52] width 98 height 24
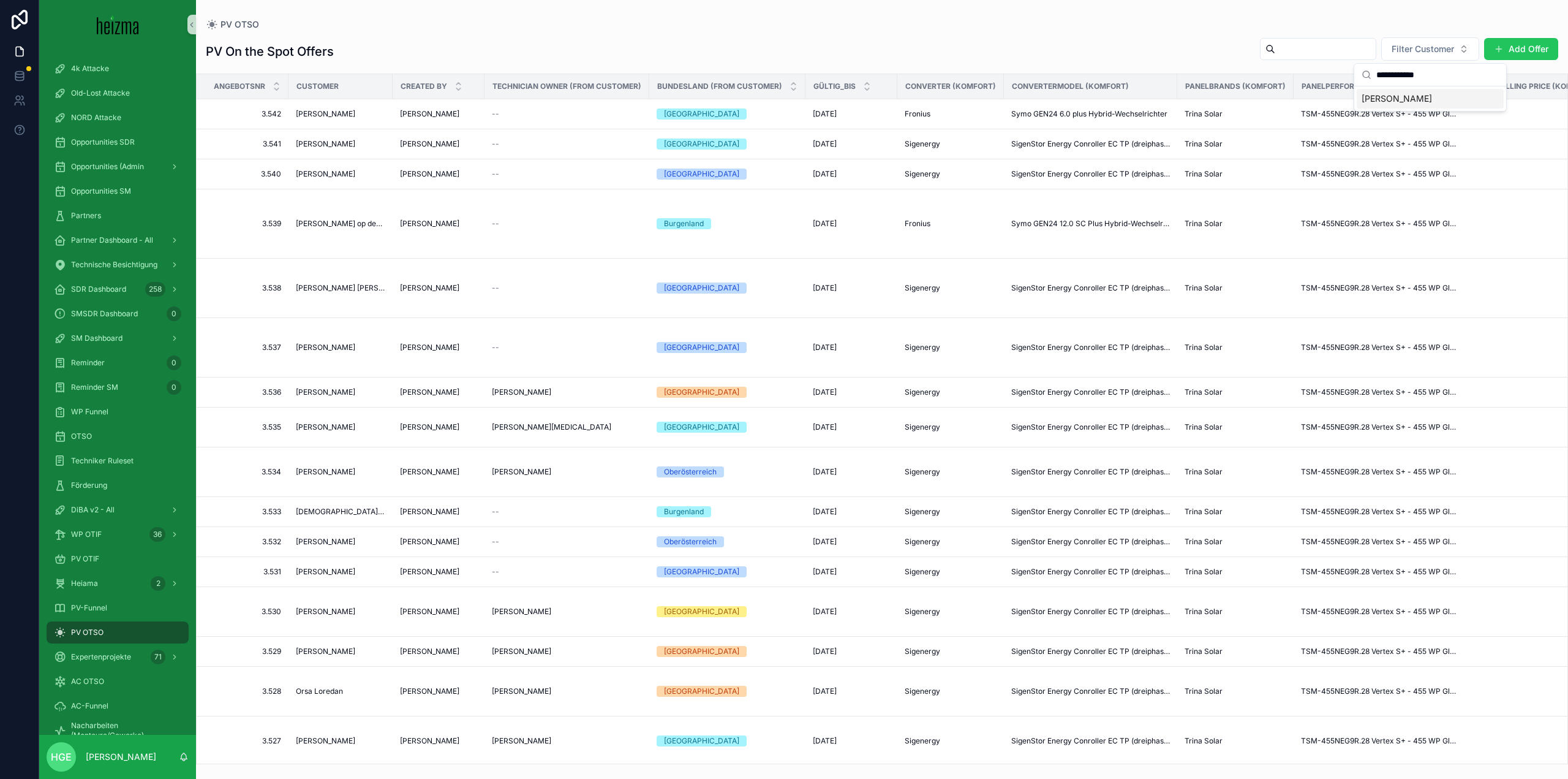
type input "**********"
click at [1433, 94] on div "[PERSON_NAME]" at bounding box center [1430, 99] width 147 height 20
